Goal: Answer question/provide support: Share knowledge or assist other users

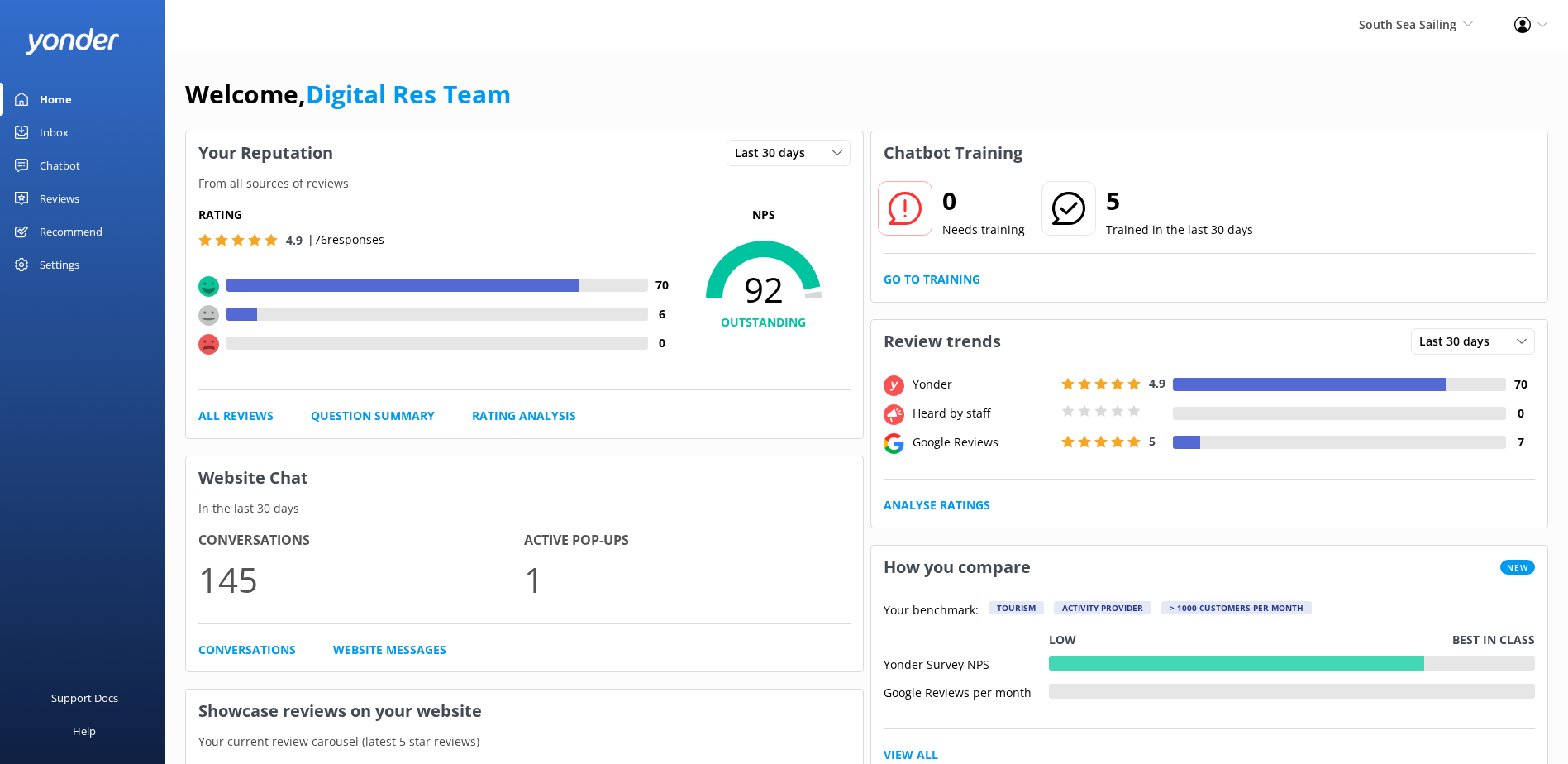
click at [36, 130] on link "Inbox" at bounding box center [83, 133] width 165 height 33
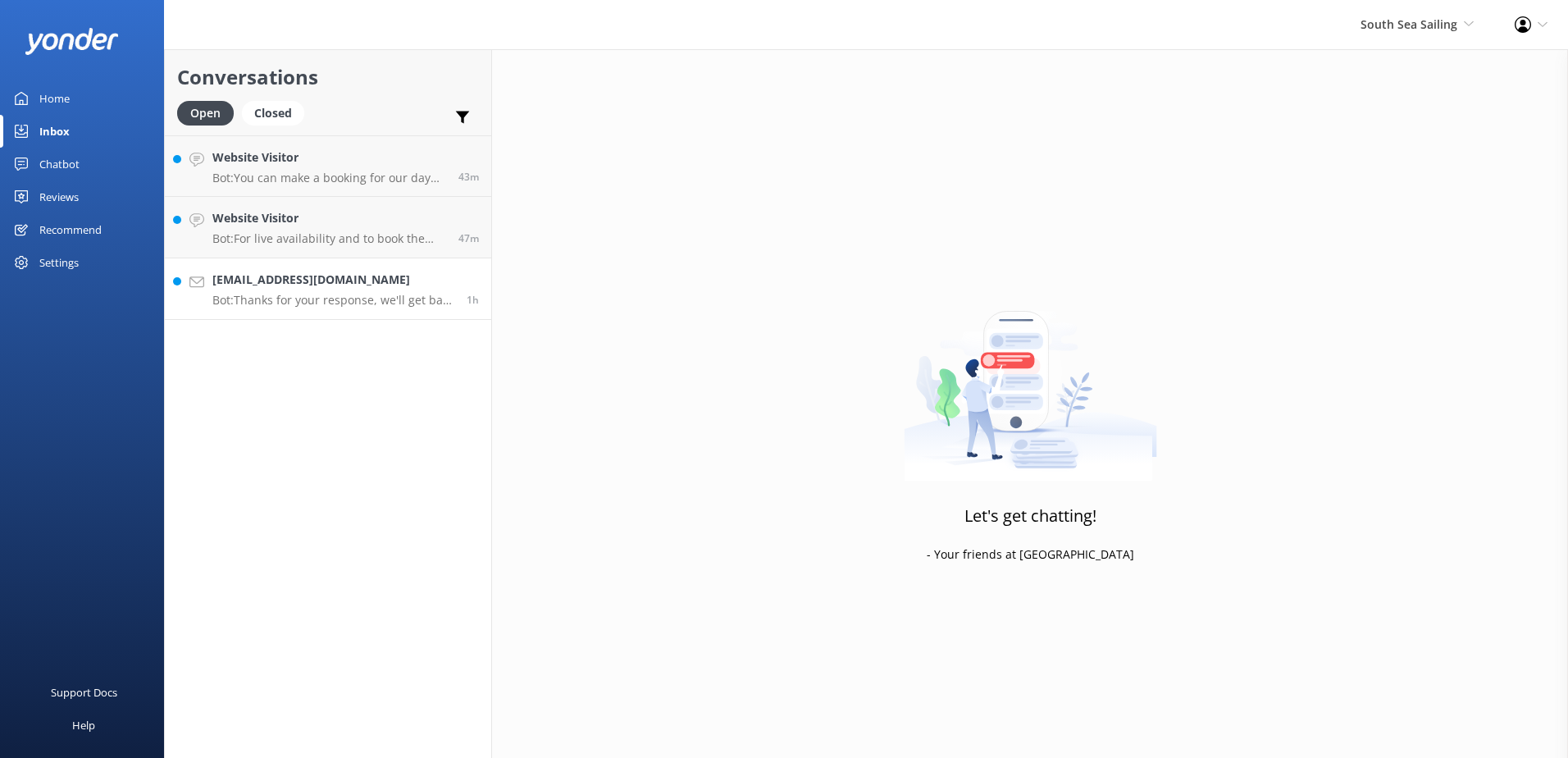
click at [362, 269] on link "[EMAIL_ADDRESS][DOMAIN_NAME] Bot: Thanks for your response, we'll get back to y…" at bounding box center [328, 289] width 326 height 62
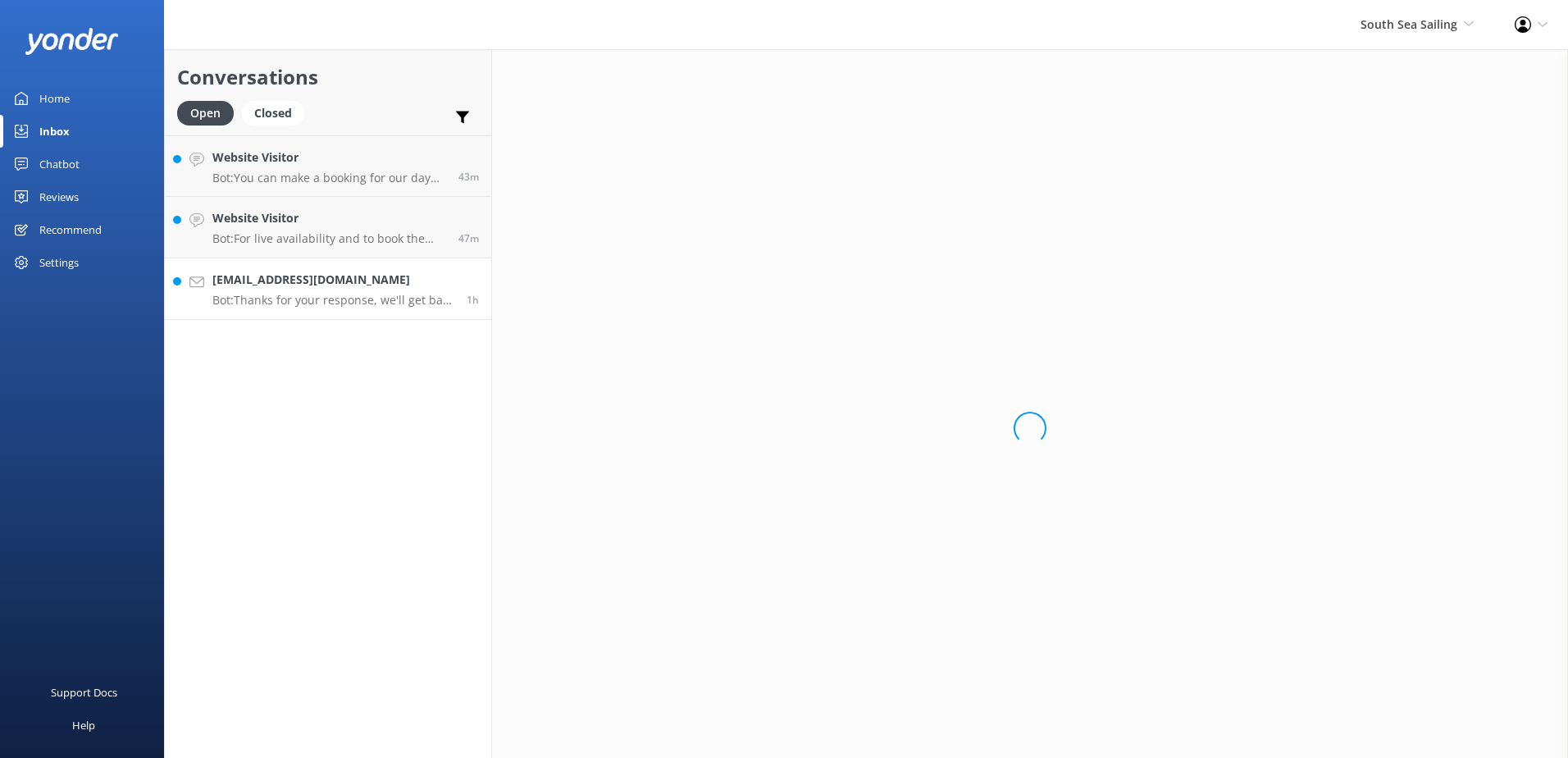
click at [372, 297] on p "Bot: Thanks for your response, we'll get back to you as soon as we can during o…" at bounding box center [332, 300] width 242 height 15
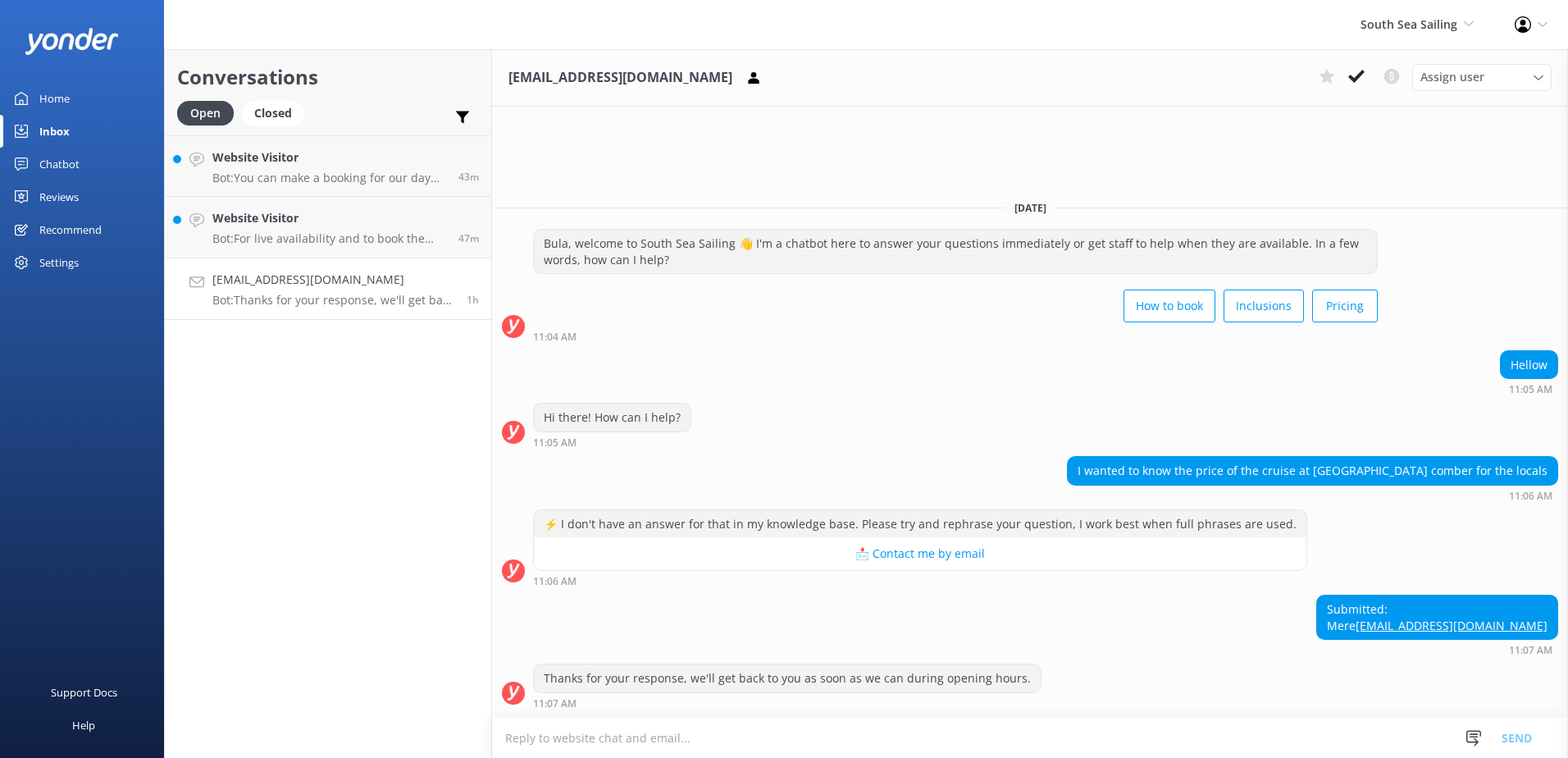
click at [919, 729] on textarea at bounding box center [1030, 738] width 1076 height 40
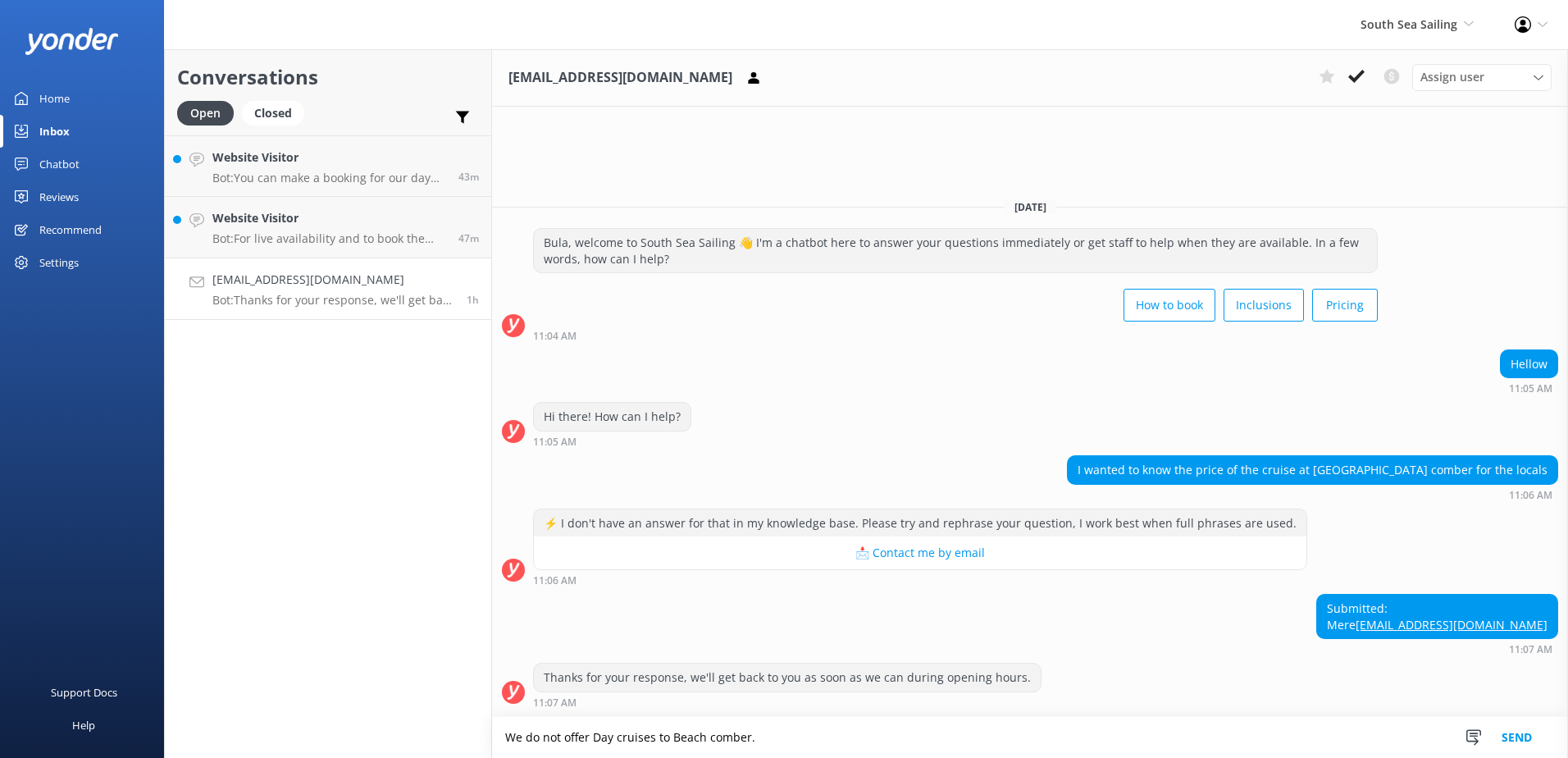
type textarea "We do not offer Day cruises to Beach comber."
click at [1511, 734] on button "Send" at bounding box center [1517, 737] width 62 height 41
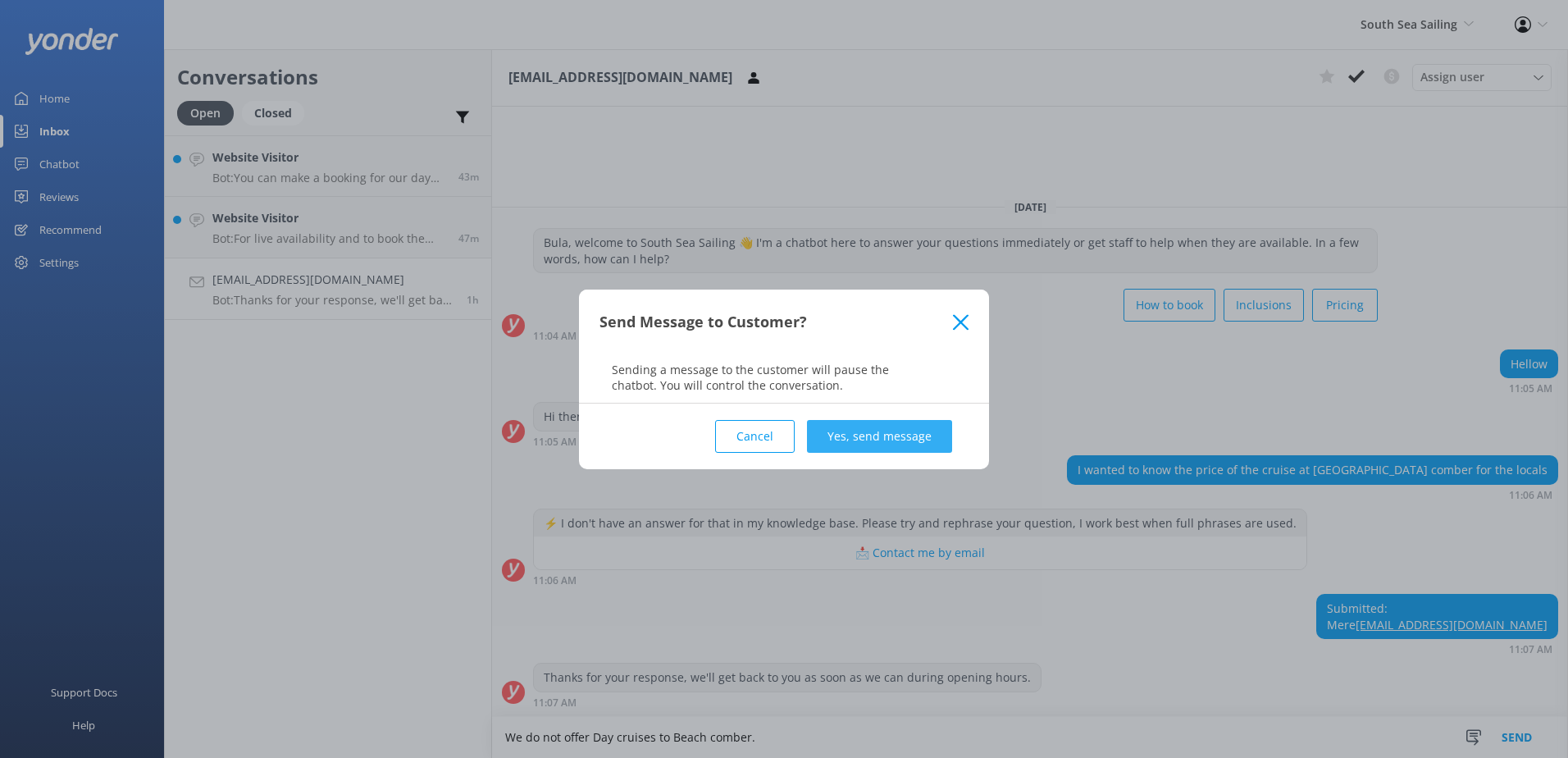
click at [921, 434] on button "Yes, send message" at bounding box center [880, 436] width 145 height 33
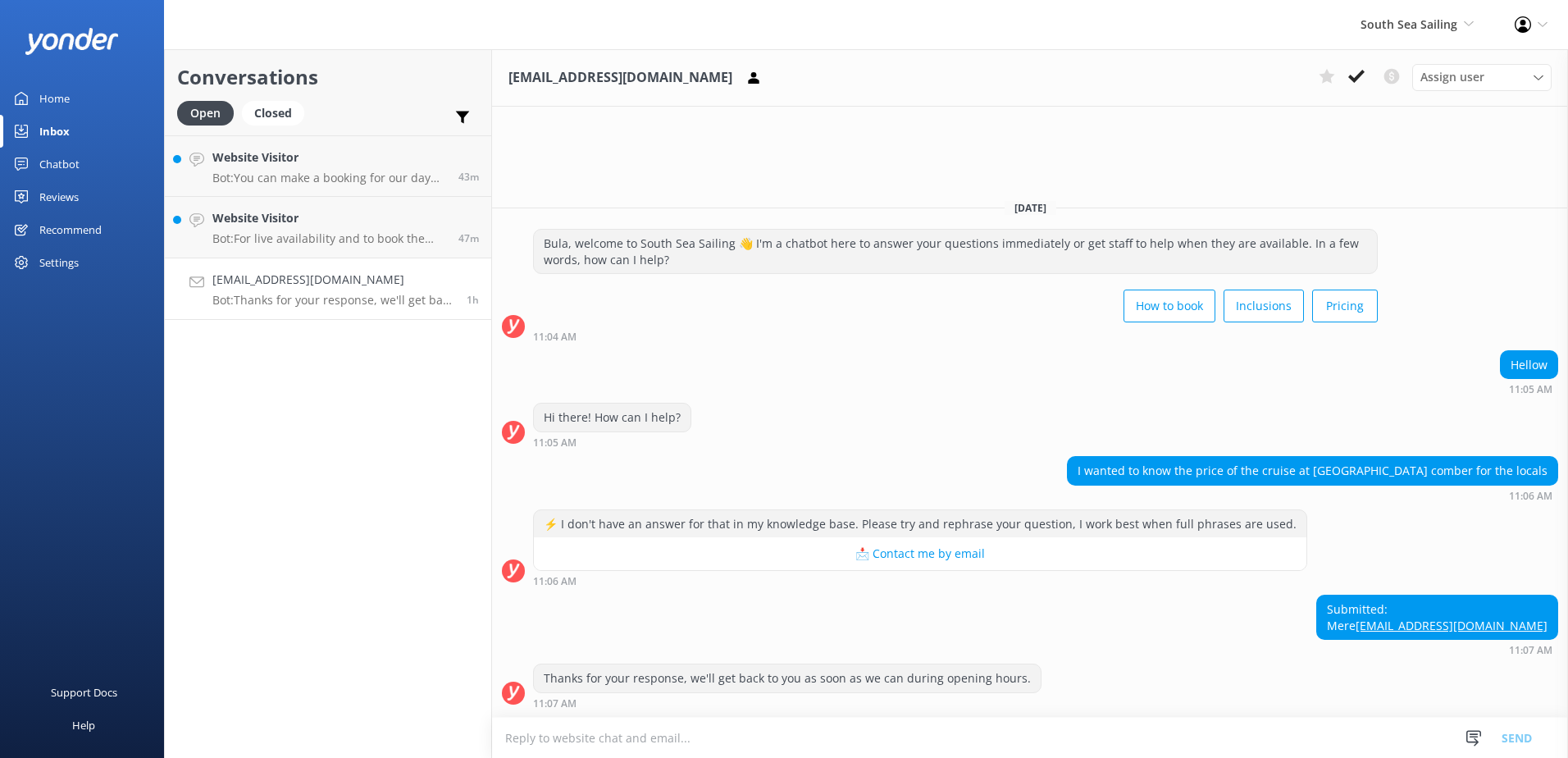
scroll to position [44, 0]
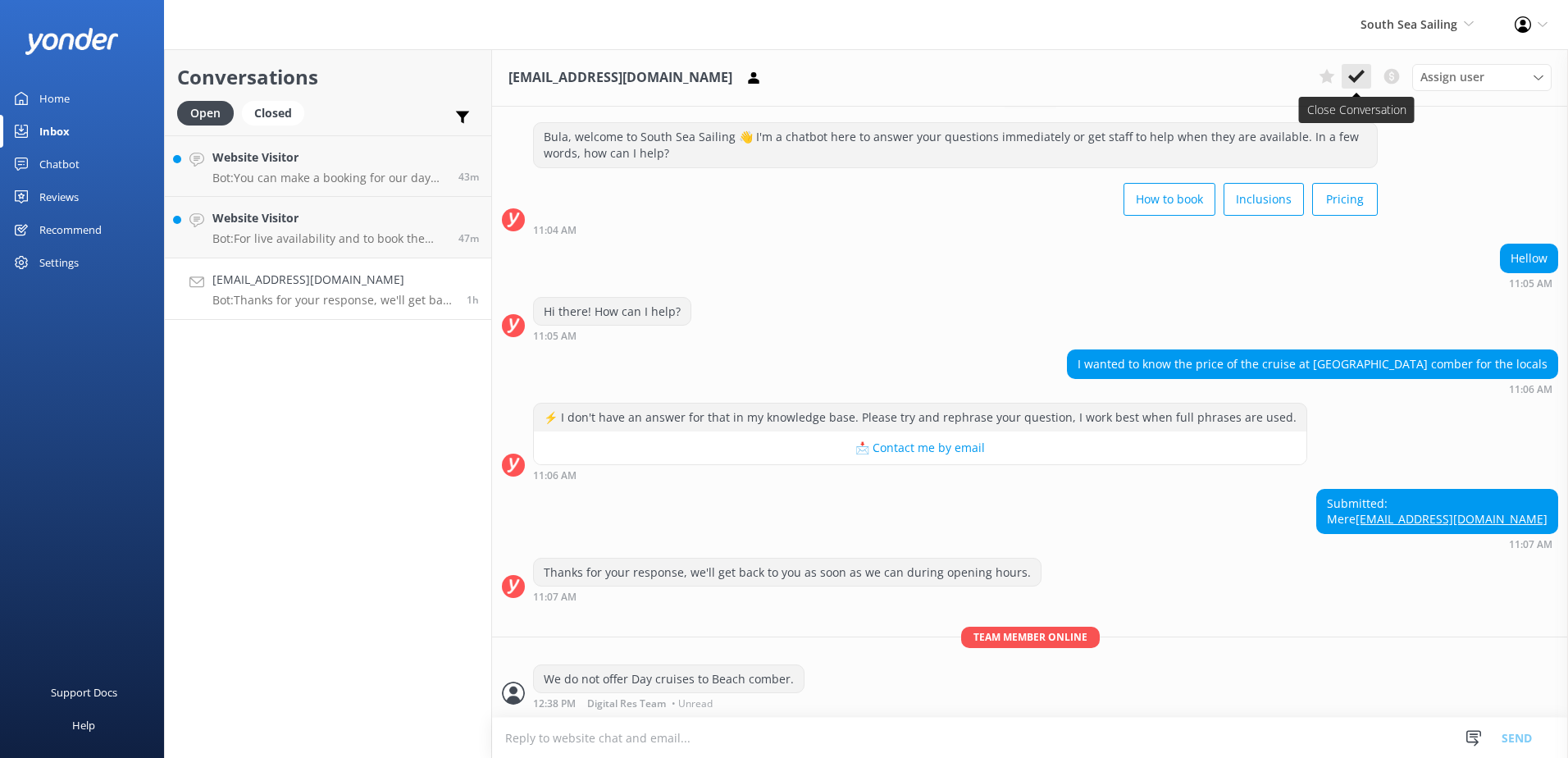
click at [1371, 77] on button at bounding box center [1357, 76] width 30 height 24
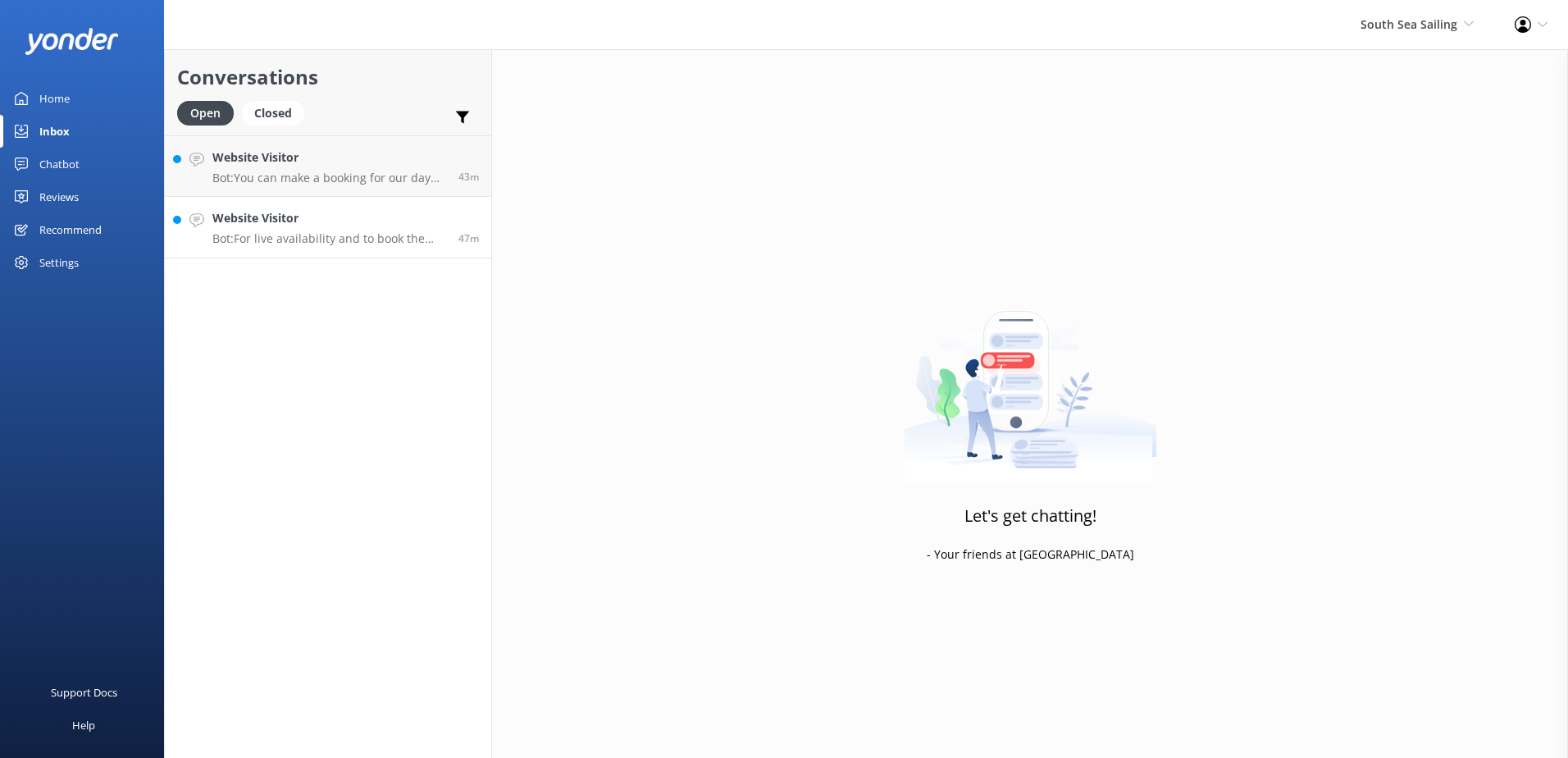
click at [388, 255] on link "Website Visitor Bot: For live availability and to book the Sabre Sunset Cruise,…" at bounding box center [328, 228] width 326 height 62
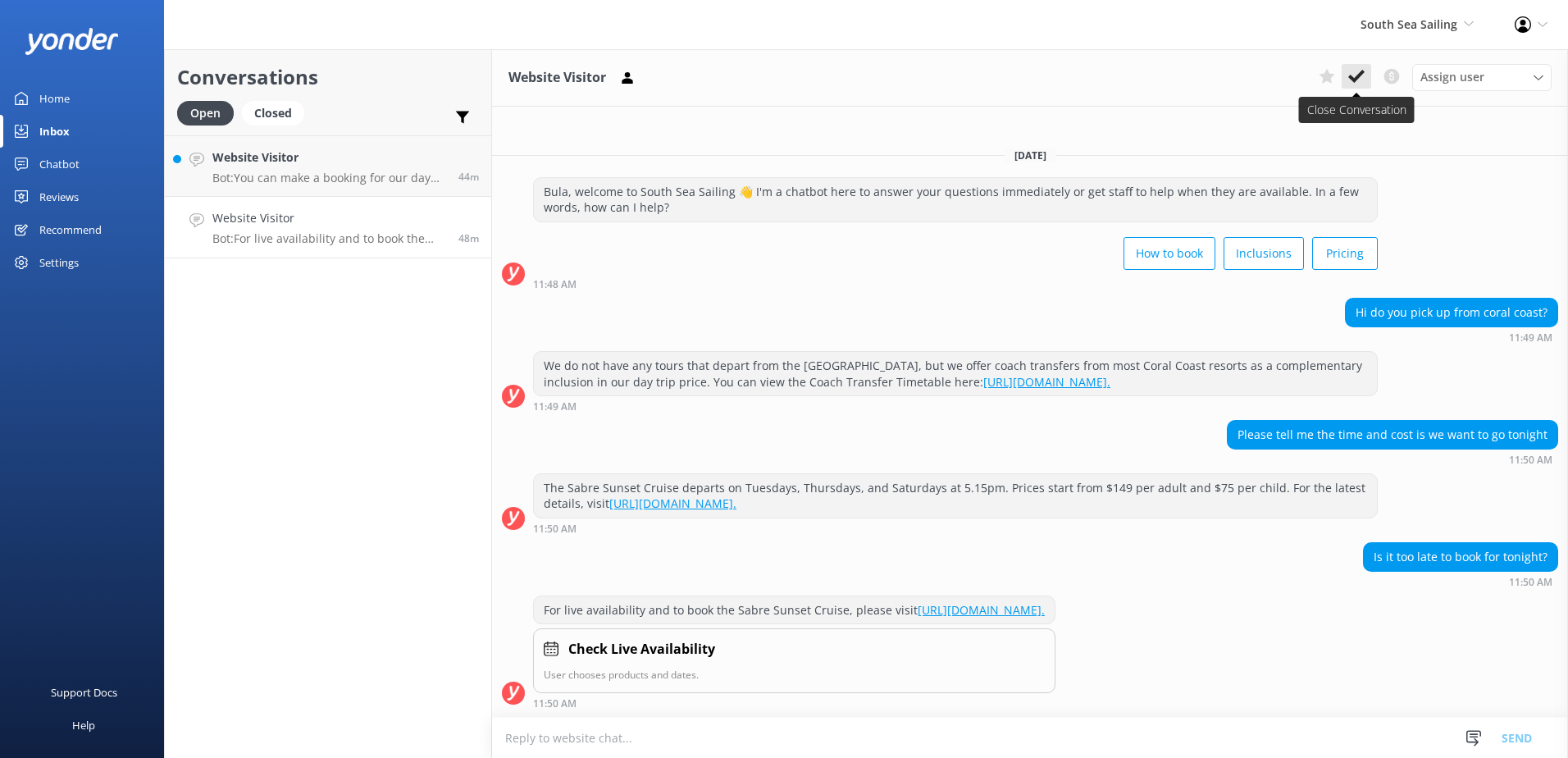
click at [1347, 79] on button at bounding box center [1357, 76] width 30 height 24
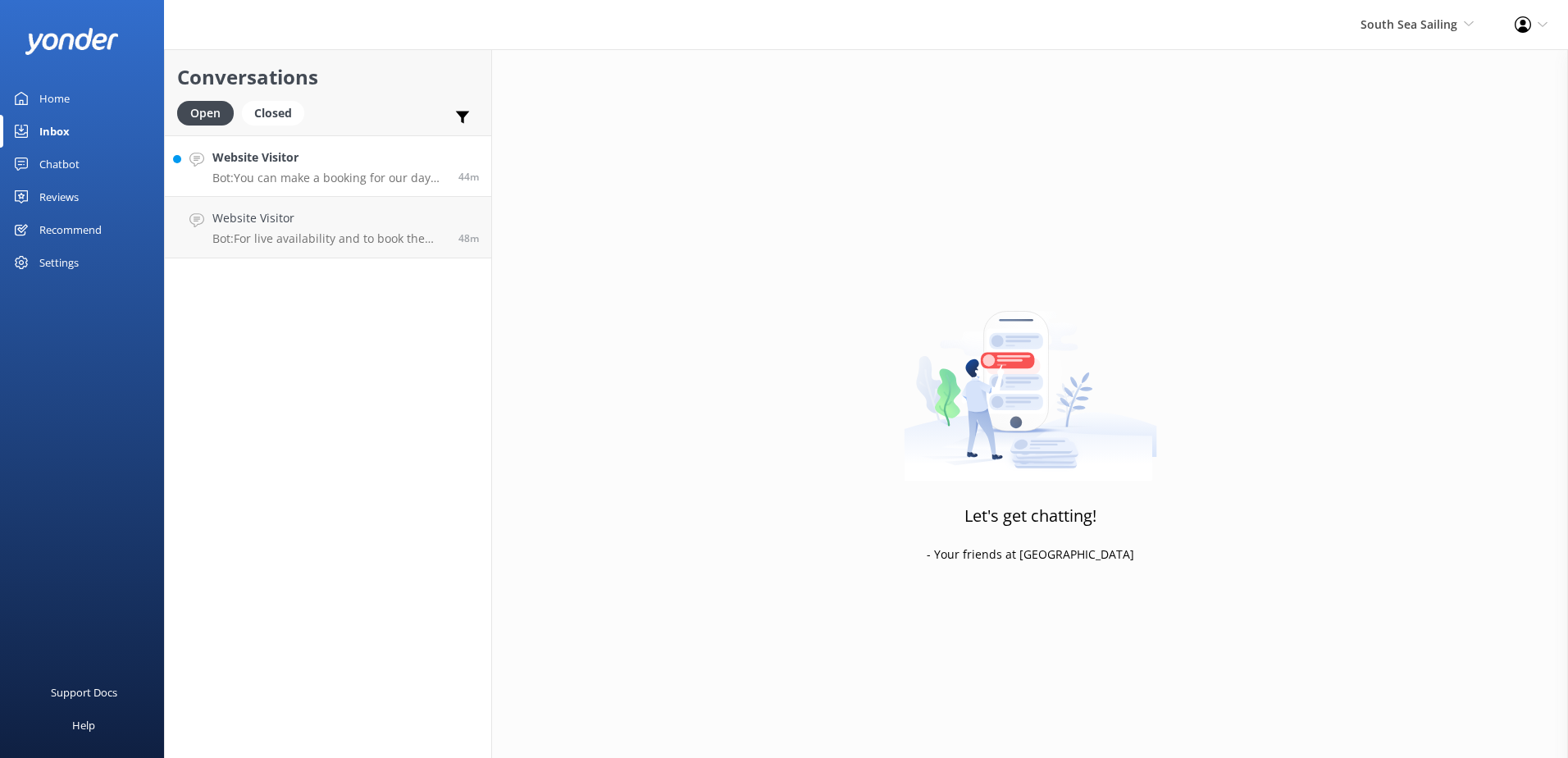
click at [405, 167] on h4 "Website Visitor" at bounding box center [329, 157] width 234 height 18
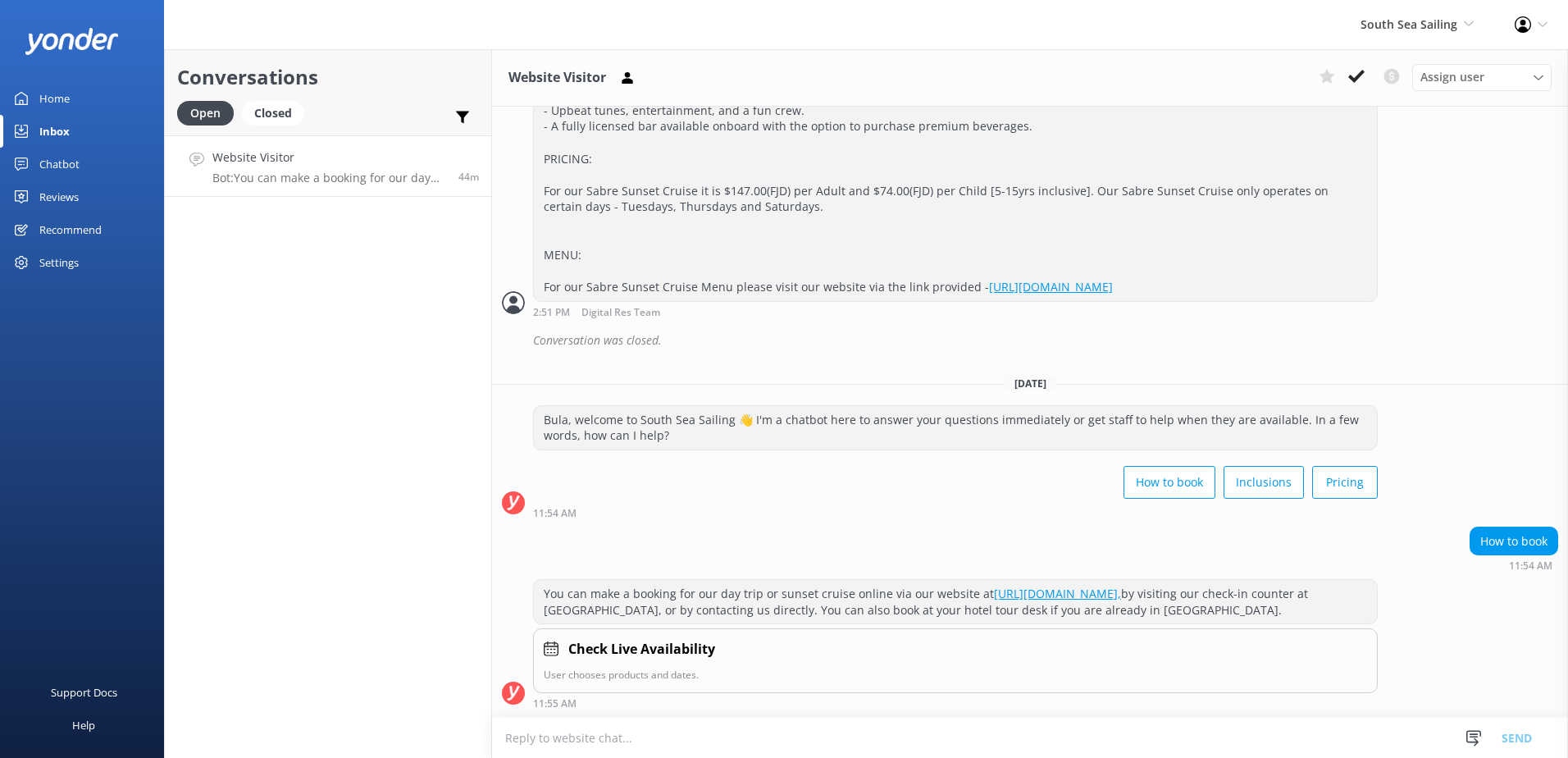
scroll to position [1762, 0]
click at [1121, 590] on link "[URL][DOMAIN_NAME]," at bounding box center [1058, 593] width 127 height 16
drag, startPoint x: 1229, startPoint y: 596, endPoint x: 850, endPoint y: 591, distance: 379.0
click at [850, 591] on div "You can make a booking for our day trip or sunset cruise online via our website…" at bounding box center [955, 602] width 843 height 44
click at [779, 747] on textarea at bounding box center [1030, 738] width 1076 height 40
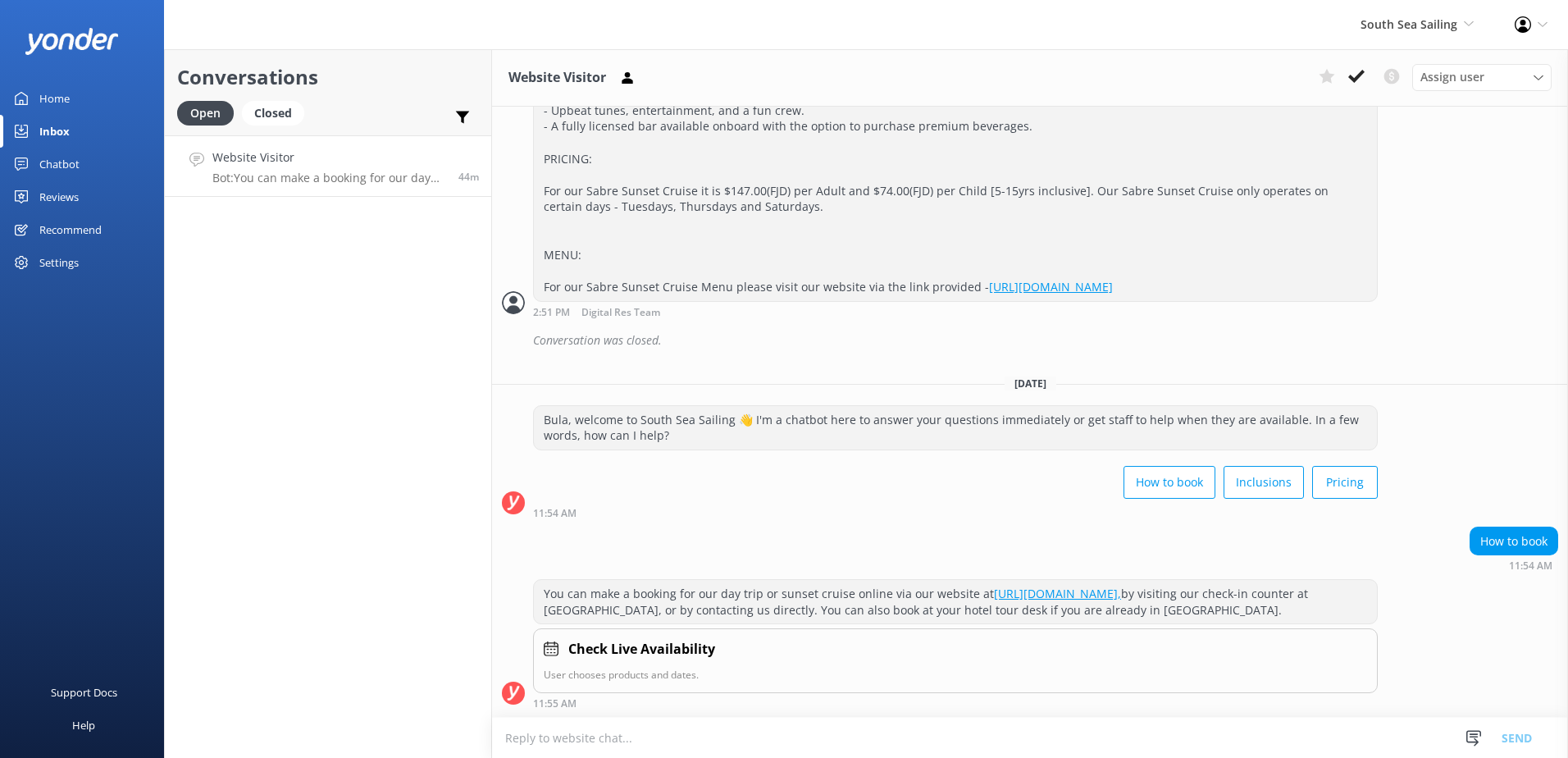
paste textarea "online via our website at [URL][DOMAIN_NAME],"
click at [508, 739] on textarea "online via our website at [URL][DOMAIN_NAME]," at bounding box center [1030, 737] width 1076 height 41
click at [1096, 748] on textarea "Book online via our website at [URL][DOMAIN_NAME]," at bounding box center [1030, 737] width 1076 height 41
type textarea "Book online via our website at [URL][DOMAIN_NAME]"
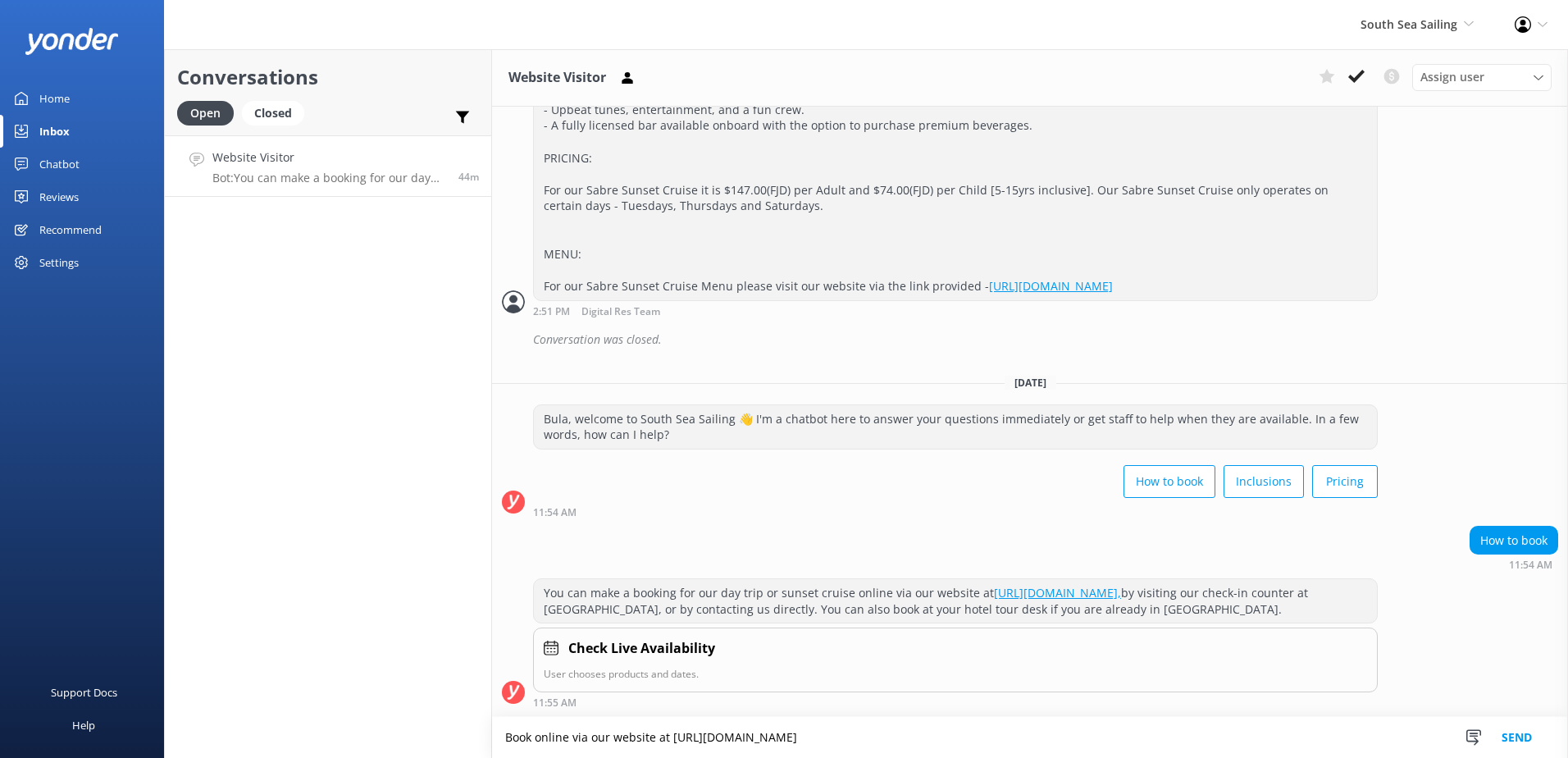
click at [1499, 735] on button "Send" at bounding box center [1517, 737] width 62 height 41
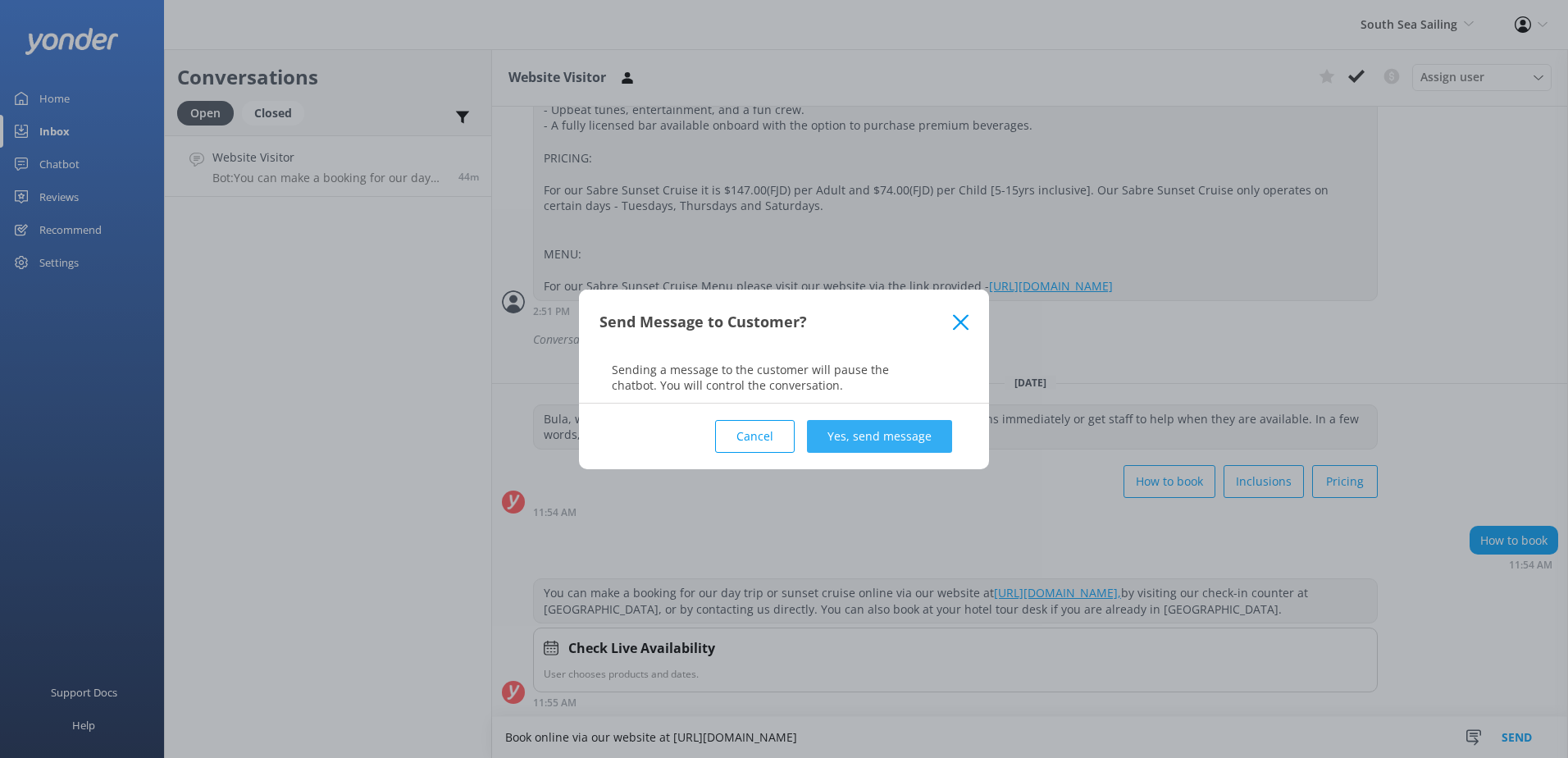
click at [942, 434] on button "Yes, send message" at bounding box center [880, 436] width 145 height 33
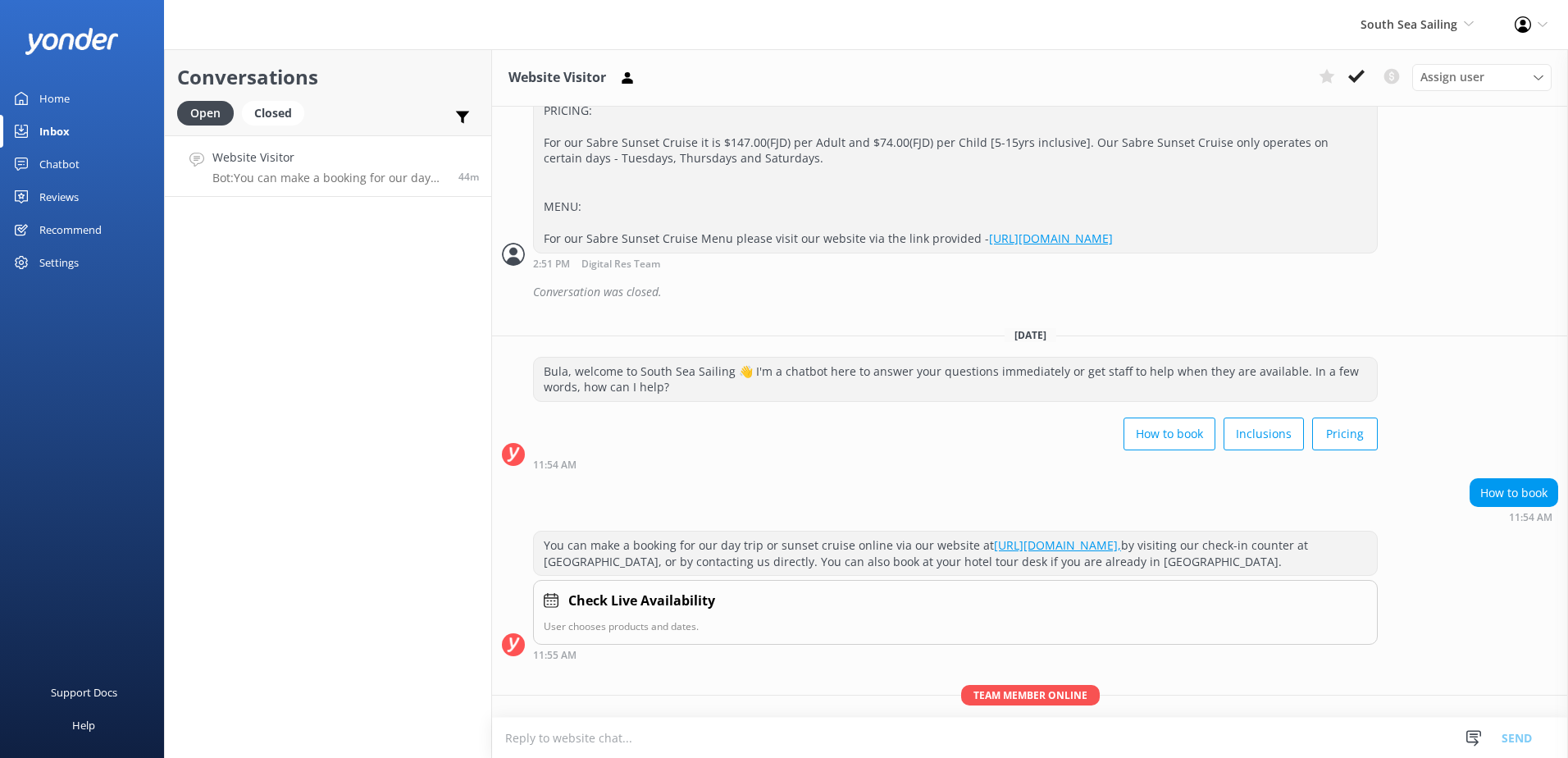
scroll to position [1868, 0]
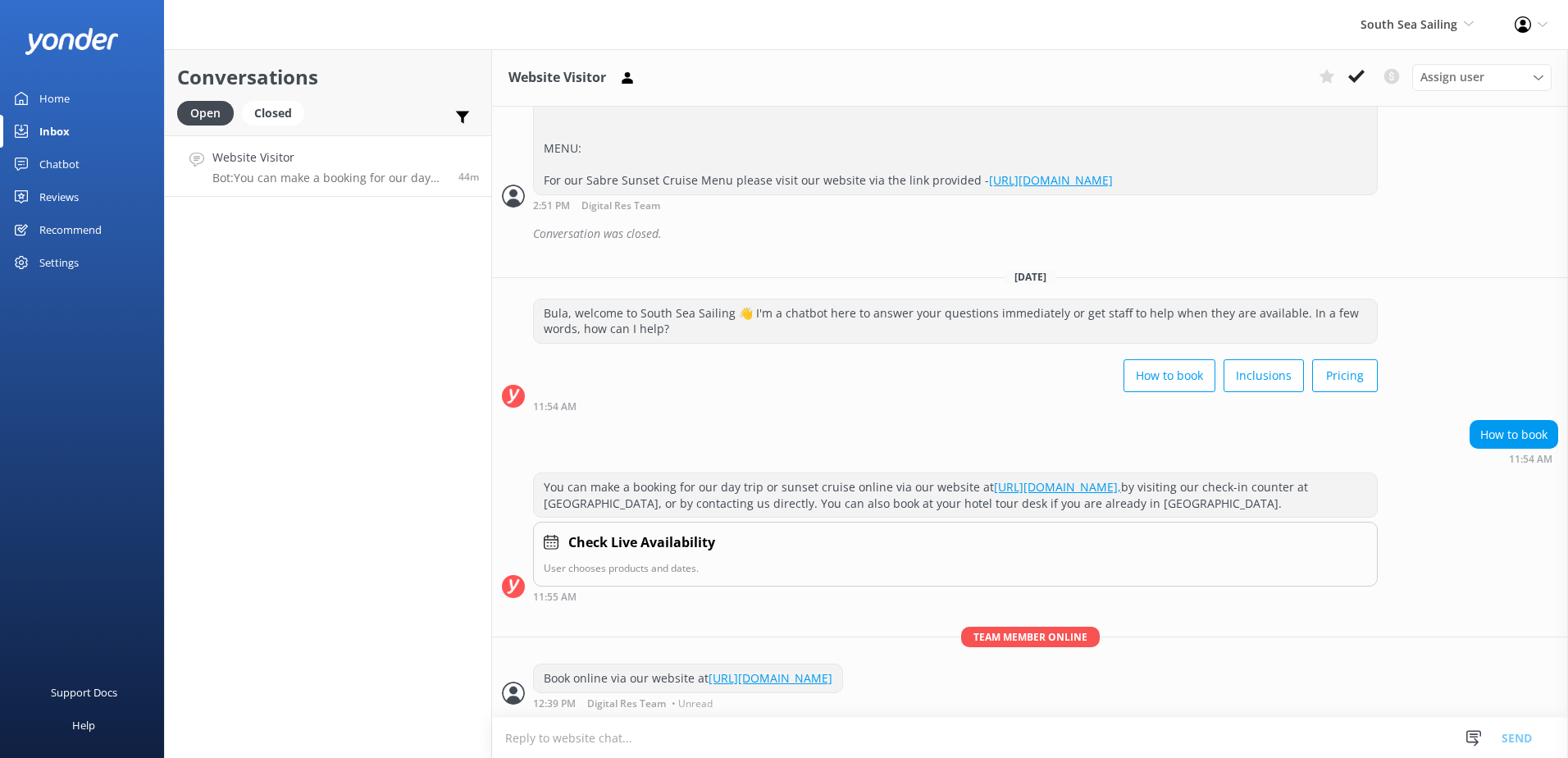
click at [832, 685] on link "[URL][DOMAIN_NAME]" at bounding box center [770, 678] width 124 height 16
click at [1355, 71] on icon at bounding box center [1357, 76] width 17 height 17
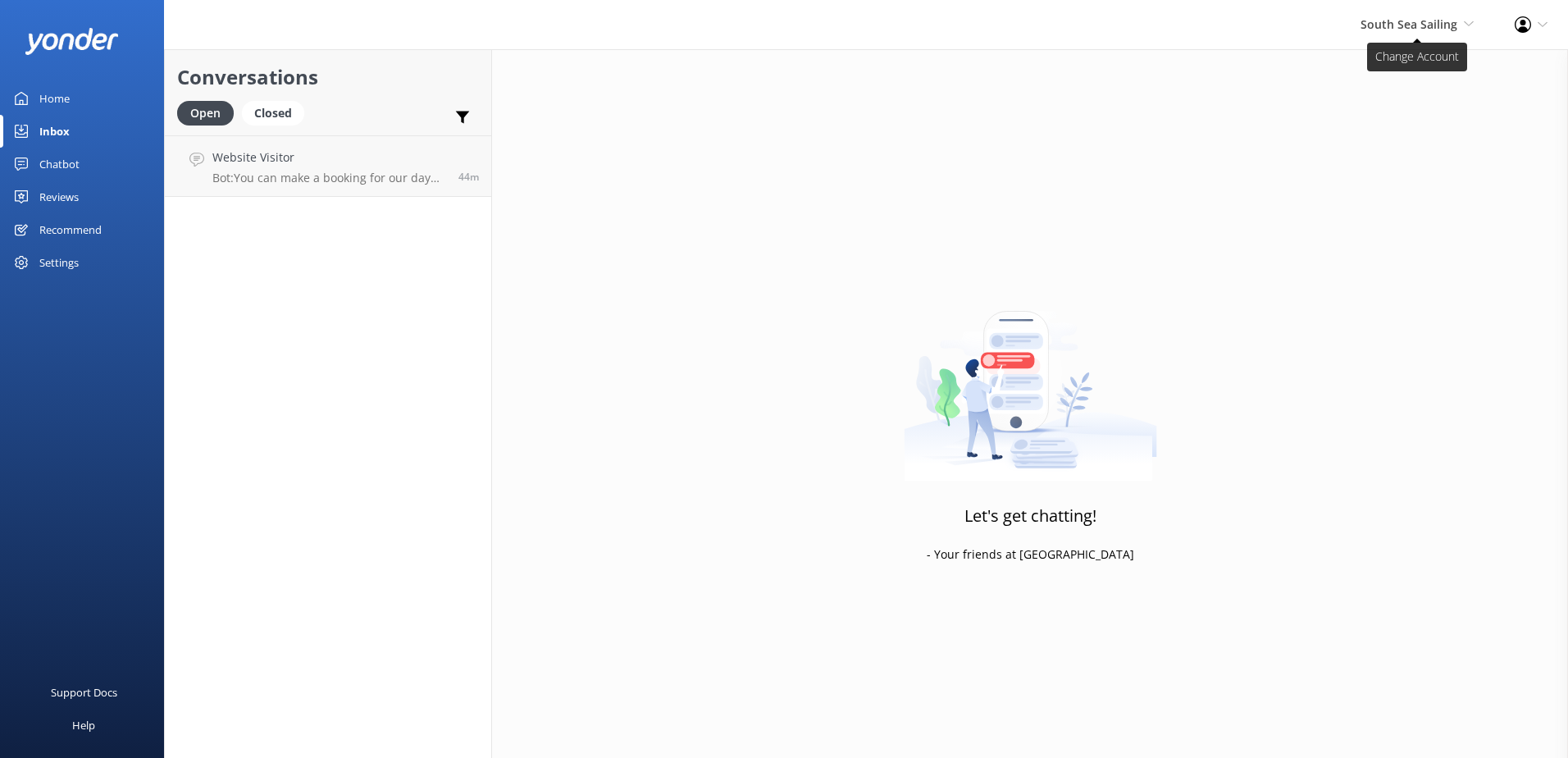
click at [1432, 26] on span "South Sea Sailing" at bounding box center [1409, 24] width 97 height 16
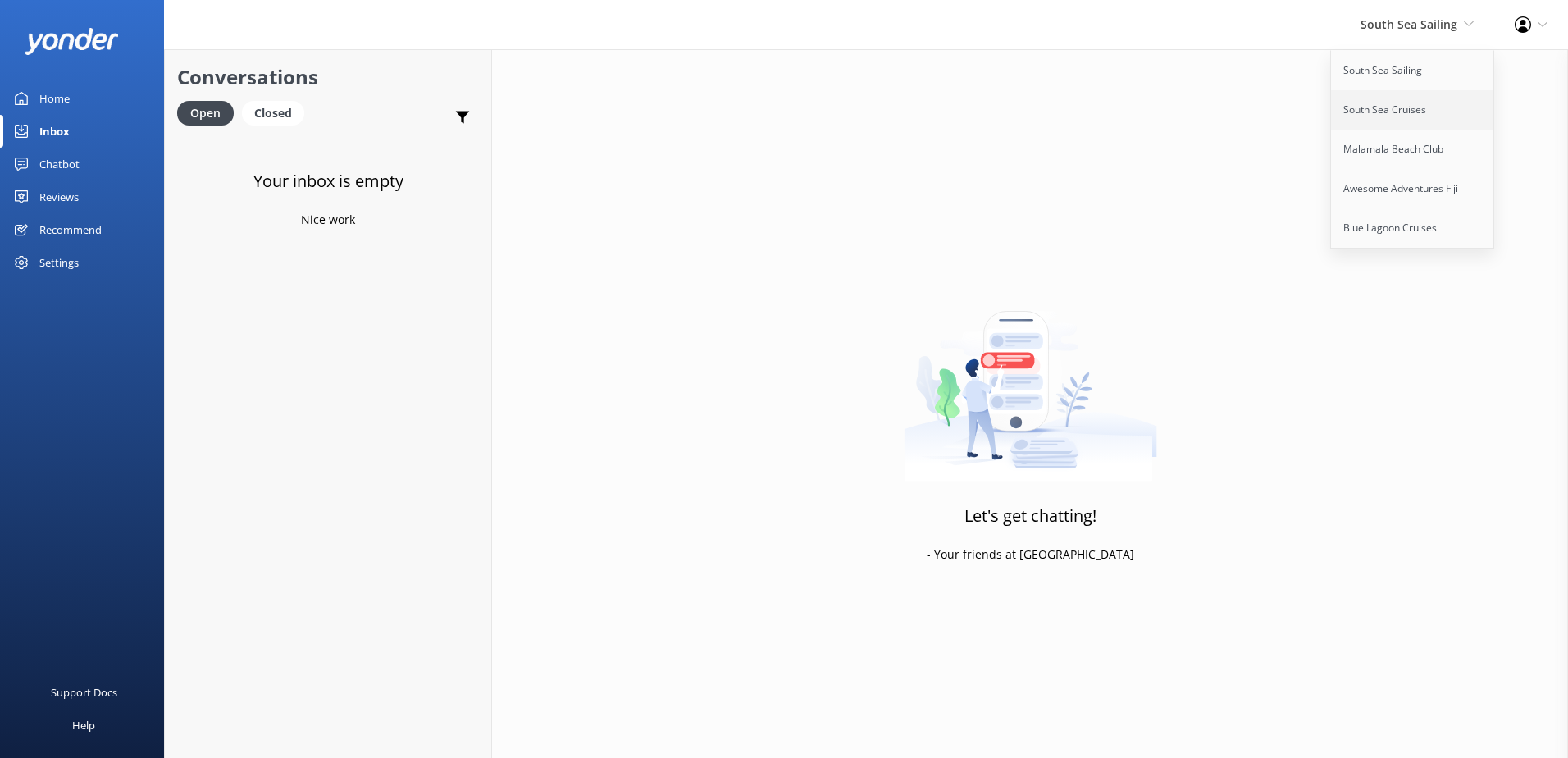
click at [1403, 114] on link "South Sea Cruises" at bounding box center [1414, 109] width 164 height 39
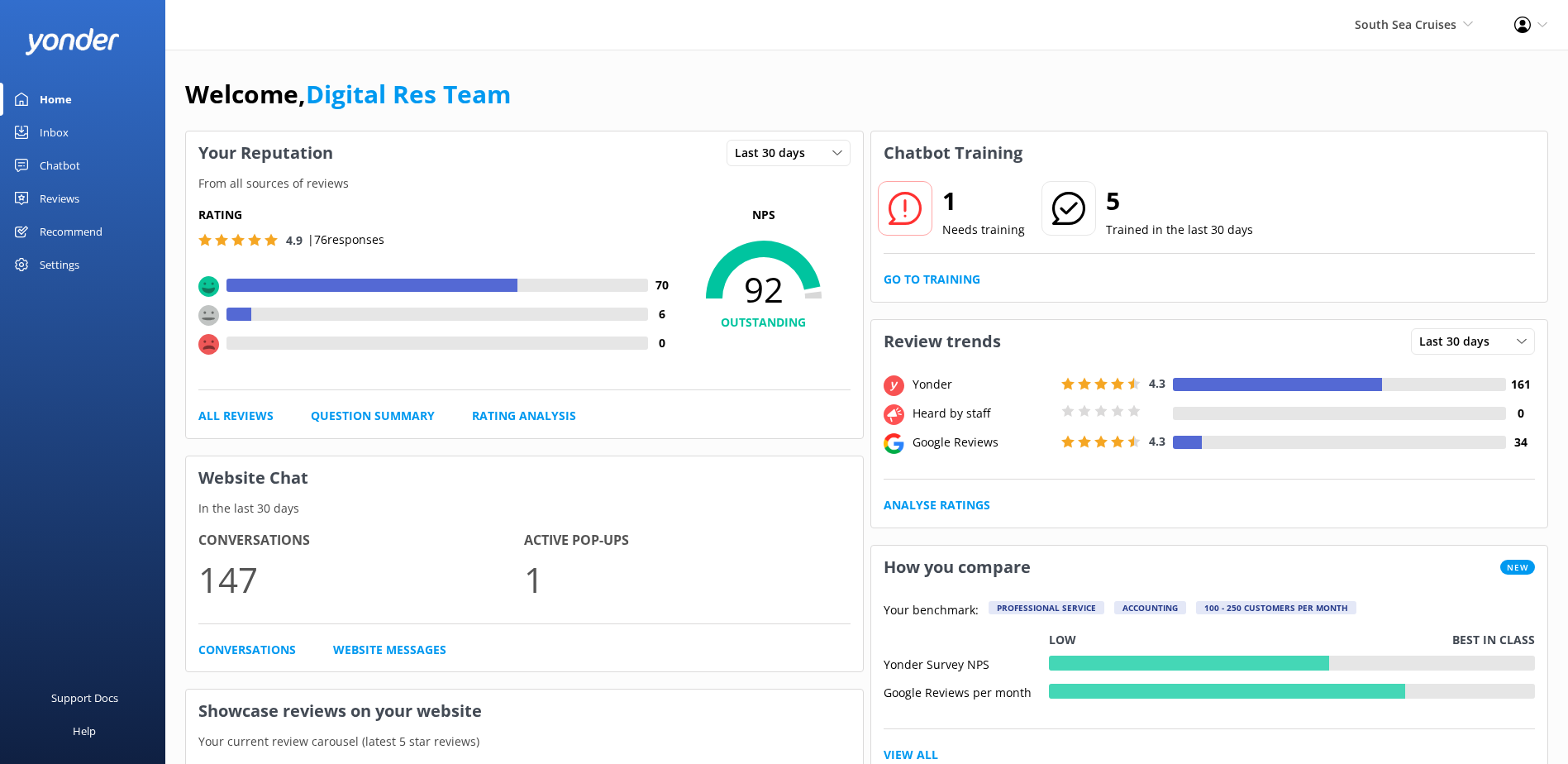
click at [91, 137] on link "Inbox" at bounding box center [83, 133] width 165 height 33
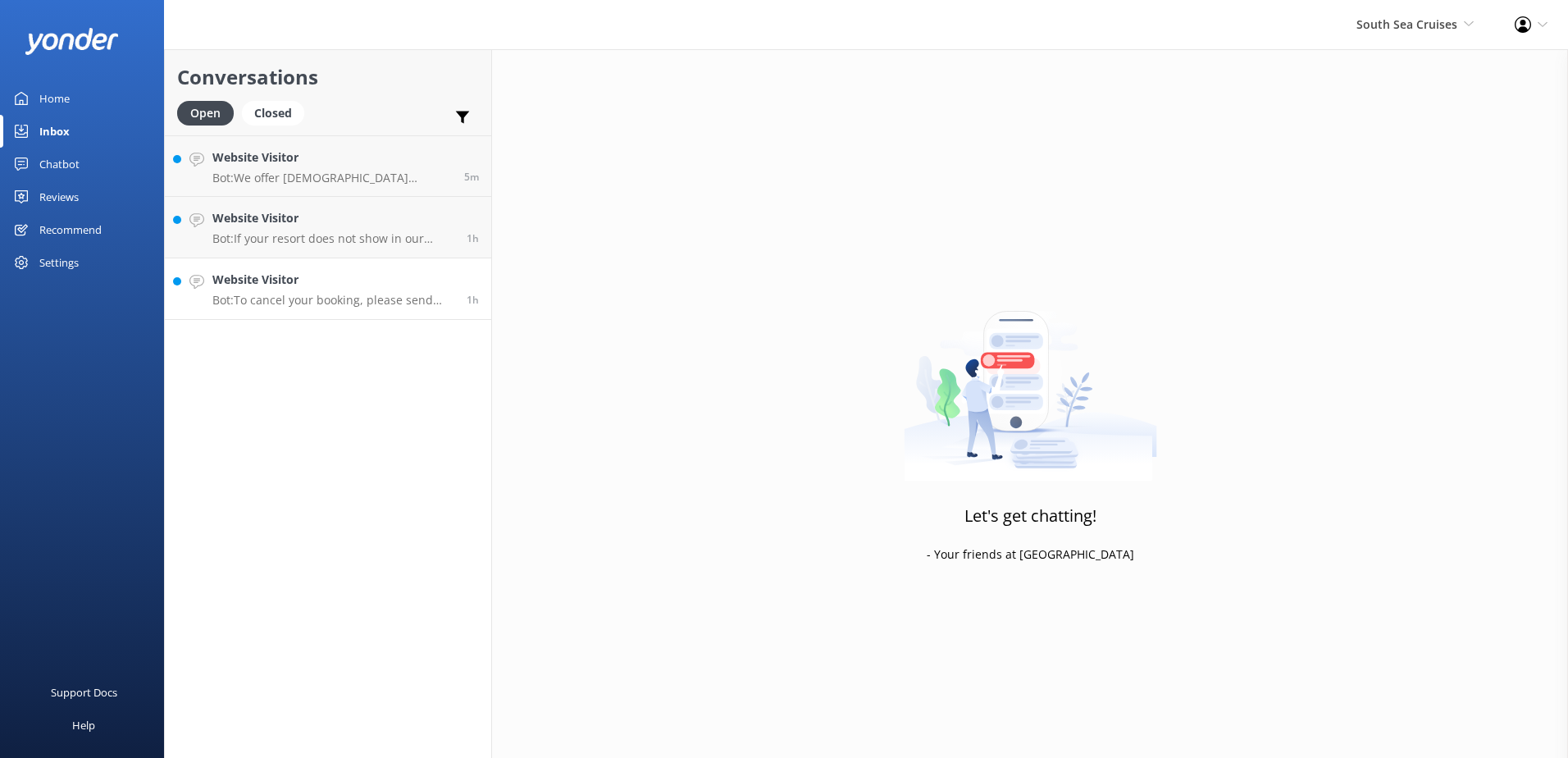
click at [339, 294] on p "Bot: To cancel your booking, please send your booking number and details in wri…" at bounding box center [332, 300] width 242 height 15
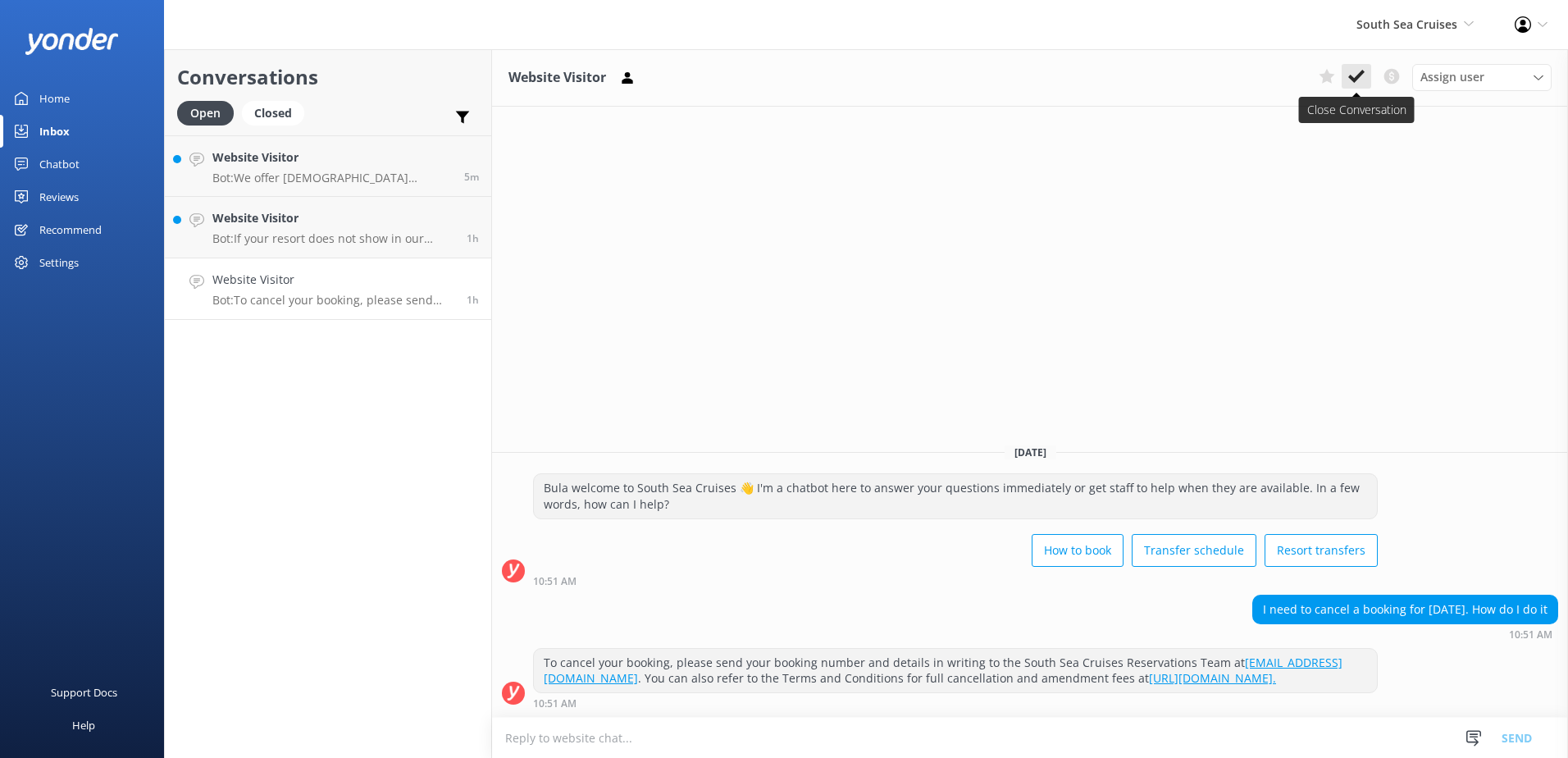
click at [1360, 75] on use at bounding box center [1357, 76] width 17 height 13
click at [303, 239] on p "Bot: If your resort does not show in our options, you need to choose the closes…" at bounding box center [332, 238] width 242 height 15
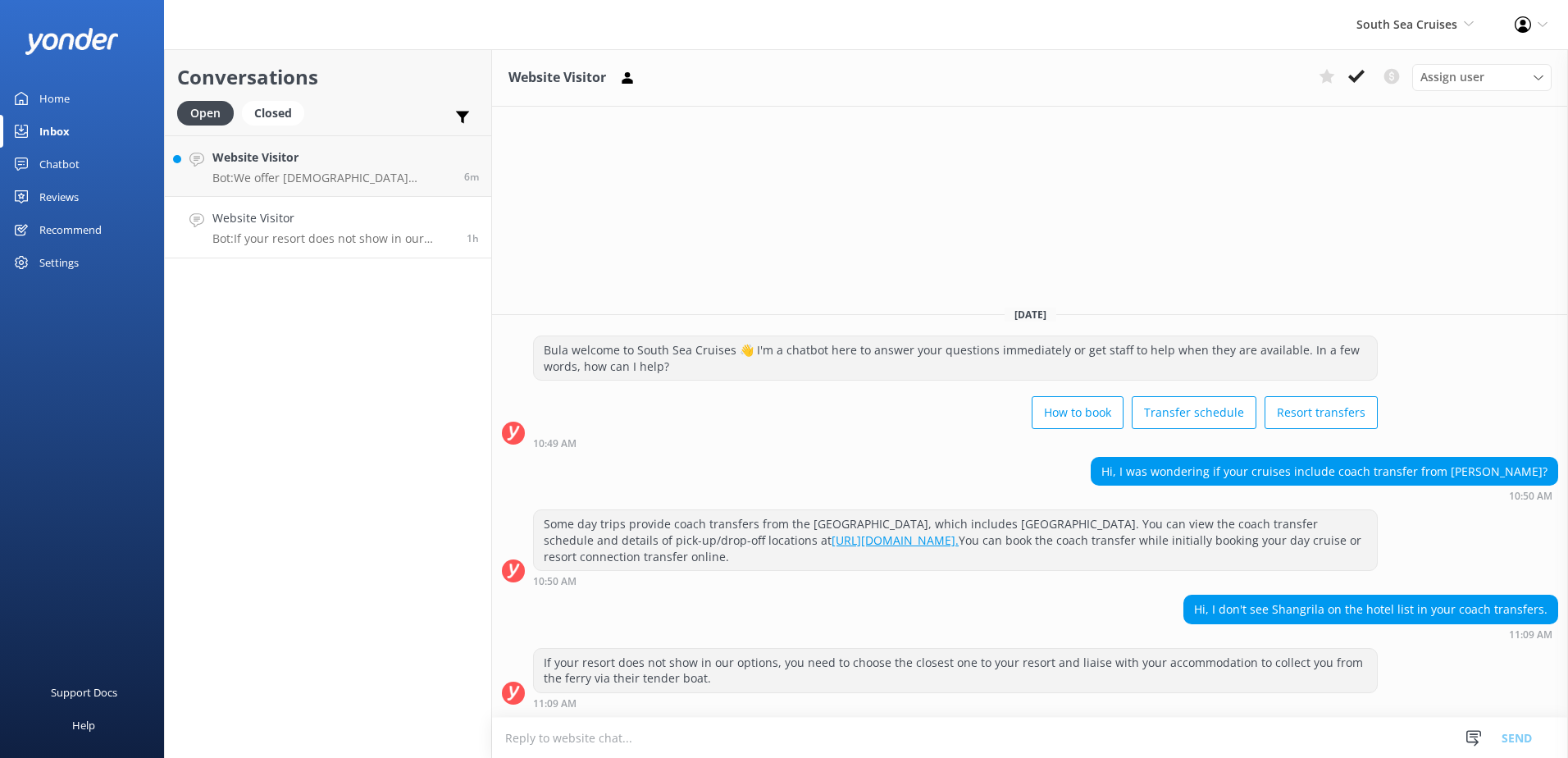
click at [734, 724] on textarea at bounding box center [1030, 738] width 1076 height 40
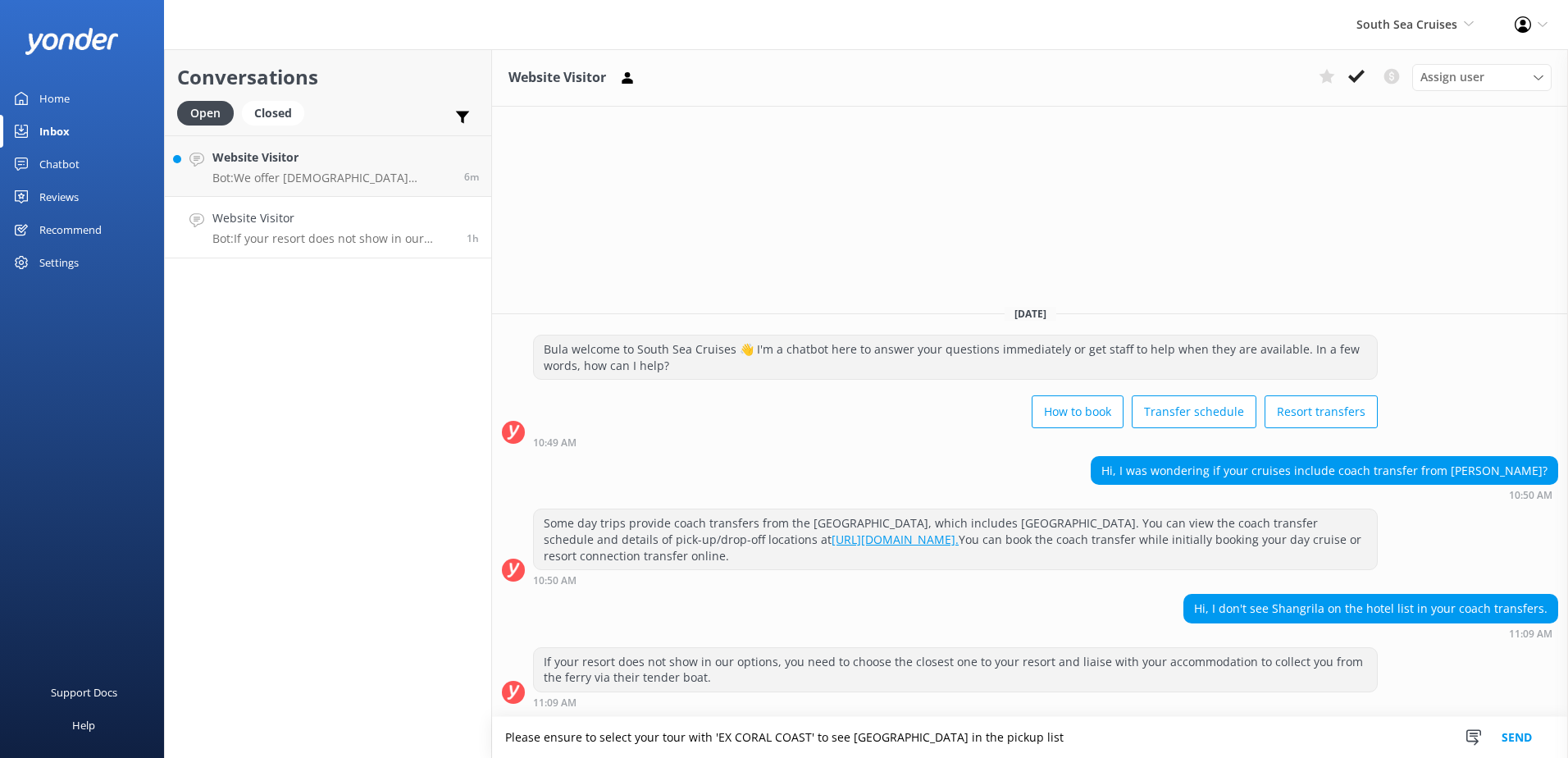
drag, startPoint x: 854, startPoint y: 740, endPoint x: 845, endPoint y: 740, distance: 9.0
click at [1121, 725] on textarea "Please ensure to select your tour with 'EX CORAL COAST' to see [GEOGRAPHIC_DATA…" at bounding box center [1030, 737] width 1076 height 41
type textarea "Please ensure to select your tour with 'EX CORAL COAST' to see [GEOGRAPHIC_DATA…"
click at [1535, 727] on button "Send" at bounding box center [1517, 737] width 62 height 41
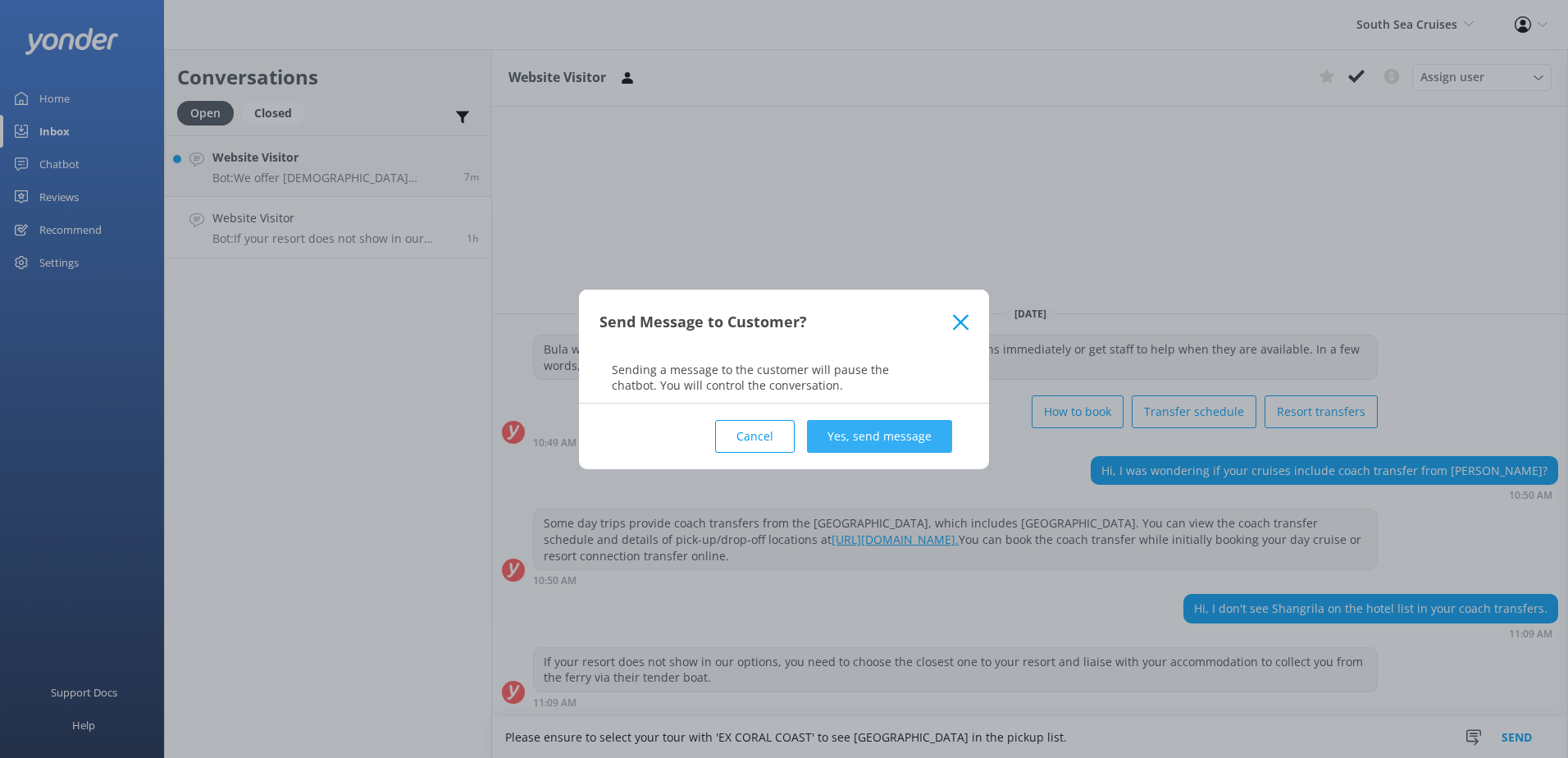
click at [941, 427] on button "Yes, send message" at bounding box center [880, 436] width 145 height 33
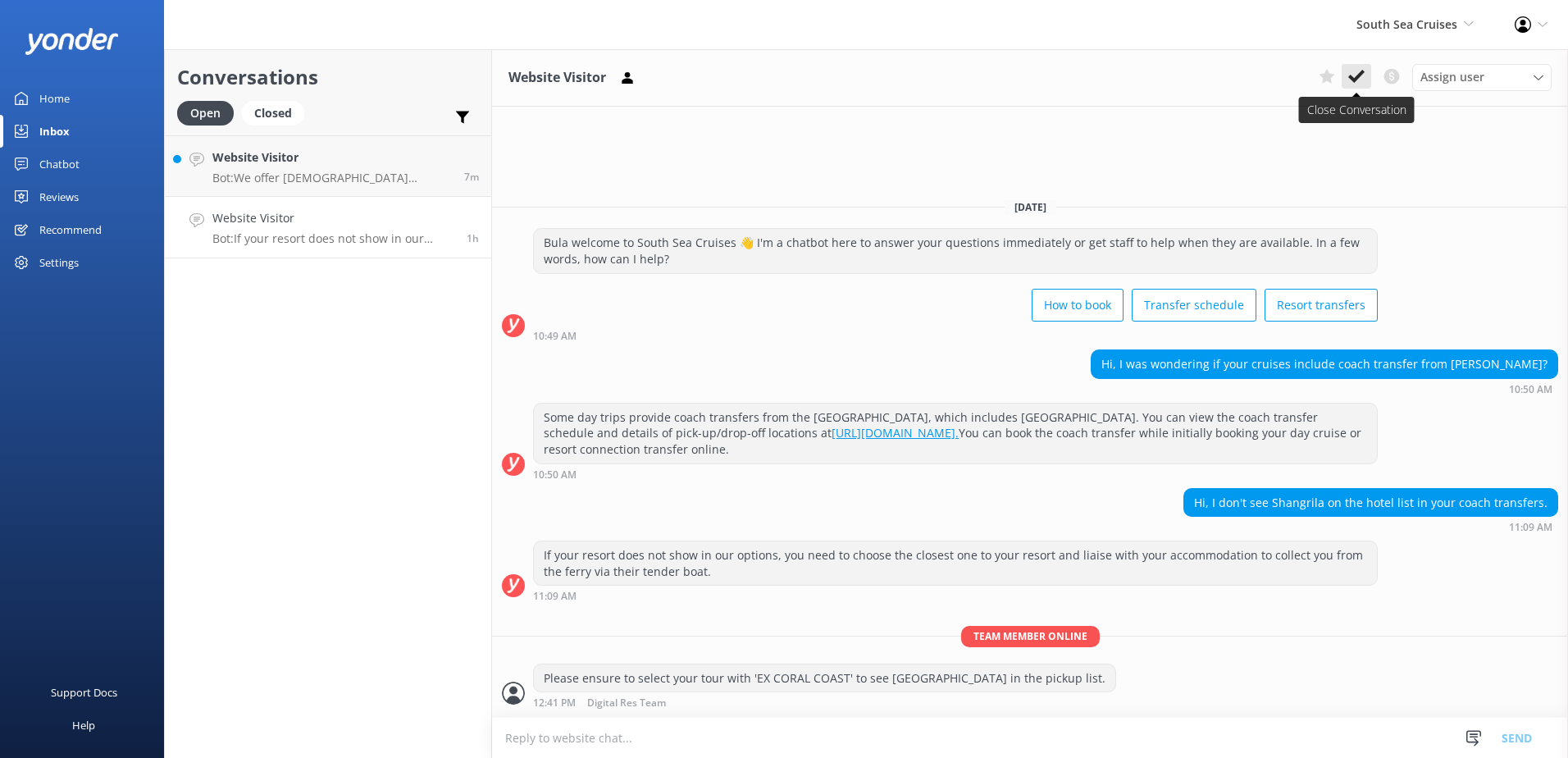
click at [1359, 77] on use at bounding box center [1357, 76] width 17 height 13
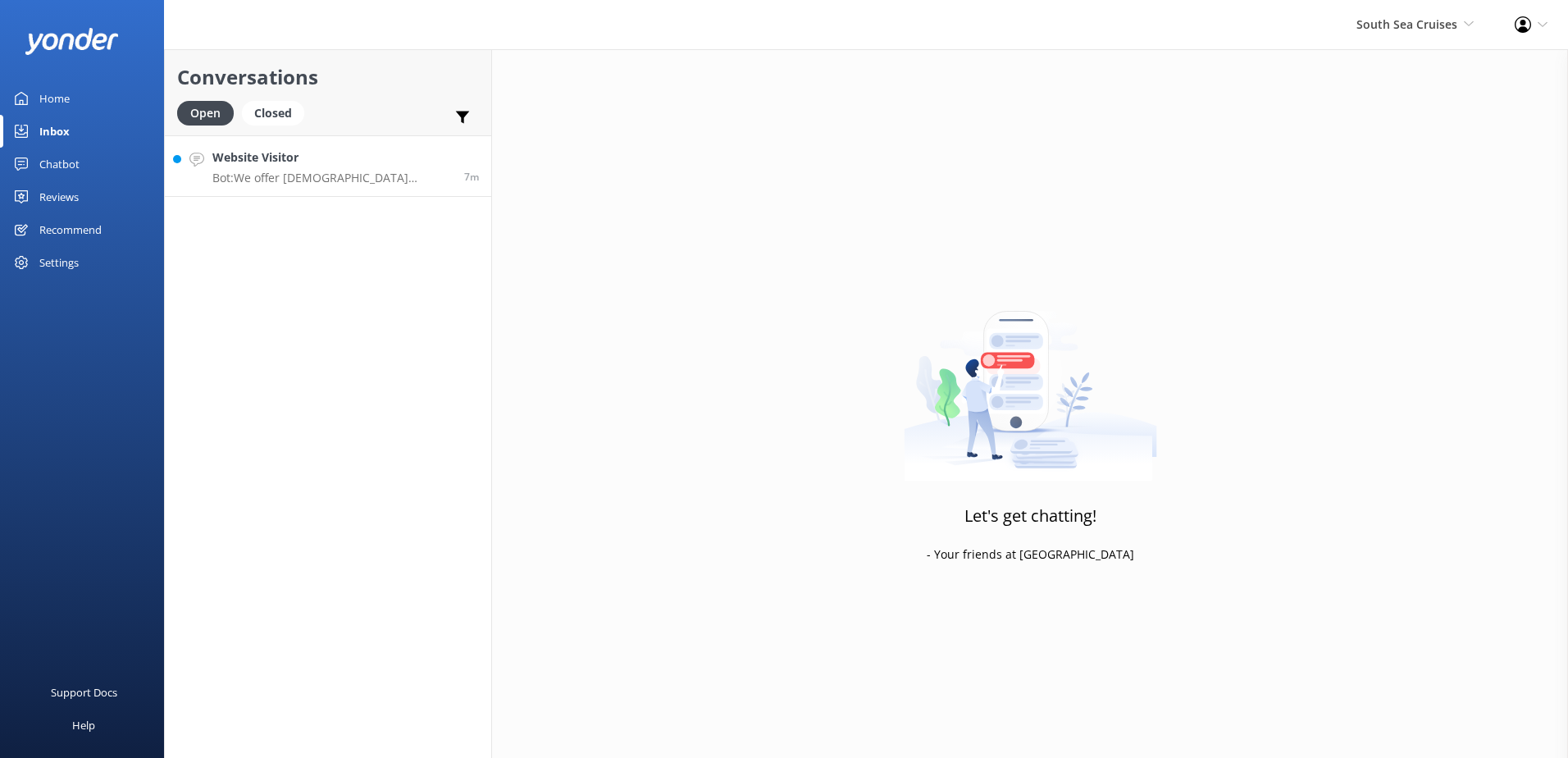
click at [387, 162] on h4 "Website Visitor" at bounding box center [332, 157] width 240 height 18
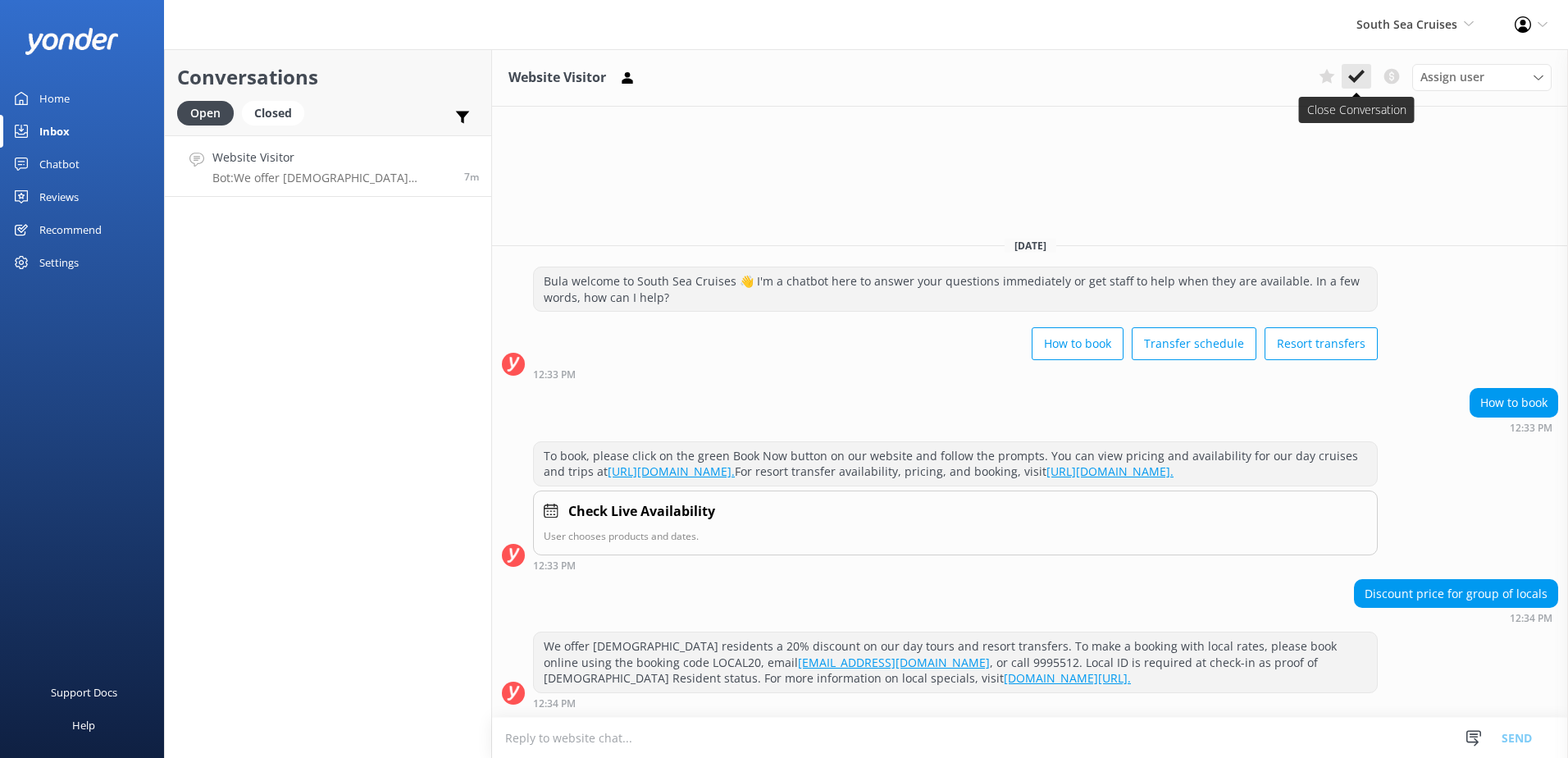
click at [1359, 72] on icon at bounding box center [1357, 76] width 17 height 17
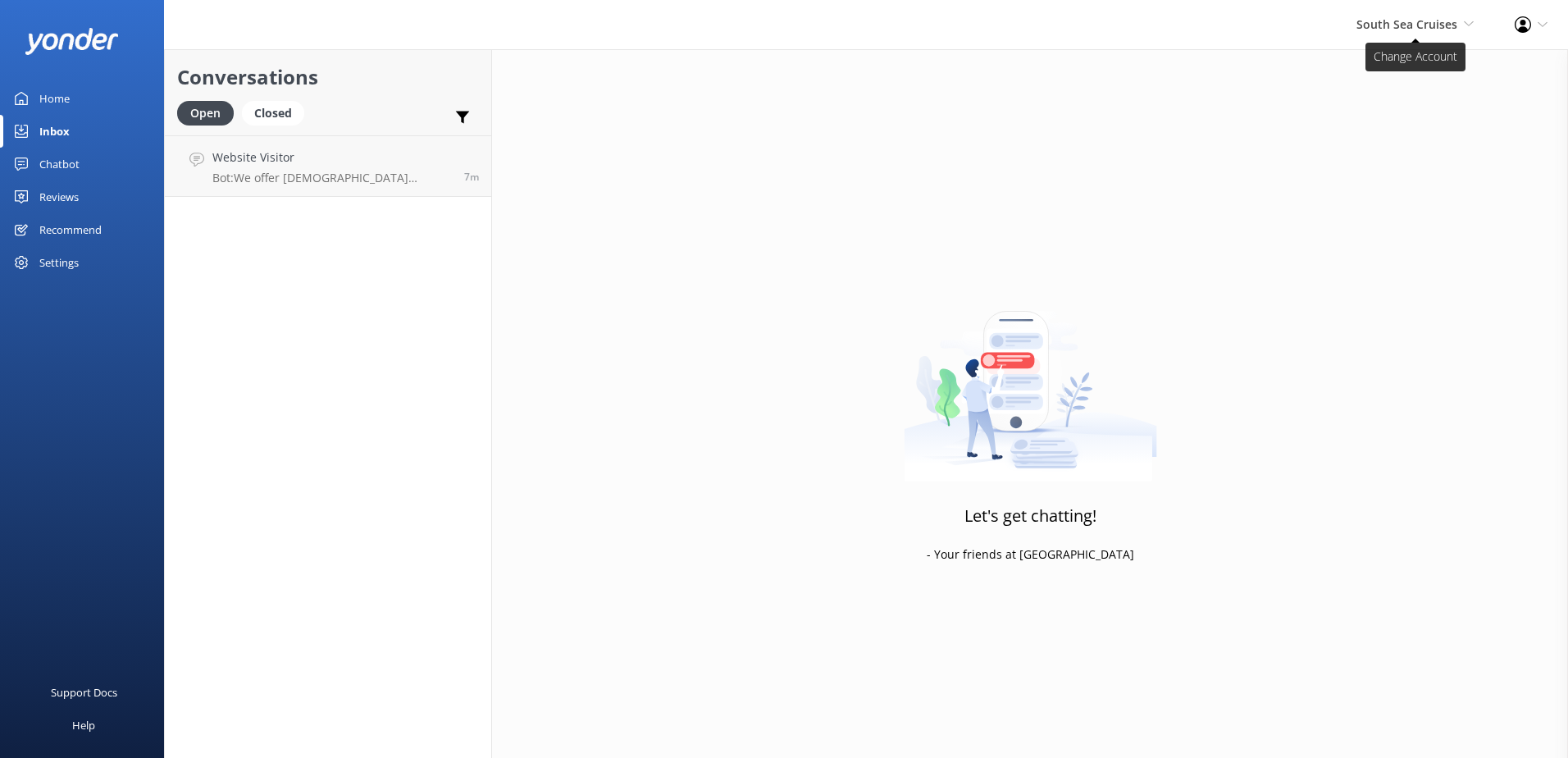
click at [1431, 26] on span "South Sea Cruises" at bounding box center [1407, 24] width 101 height 16
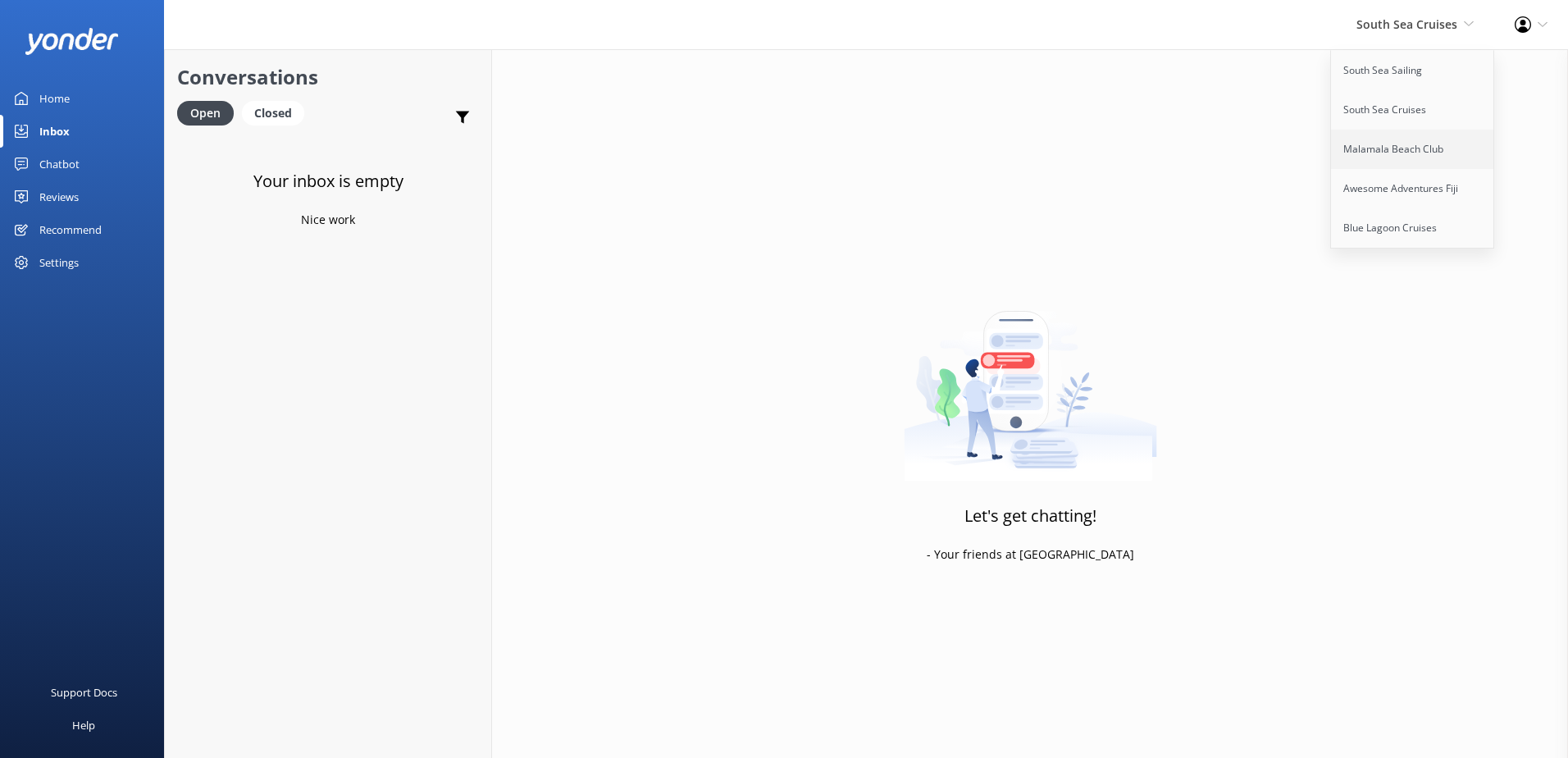
click at [1410, 145] on link "Malamala Beach Club" at bounding box center [1414, 149] width 164 height 39
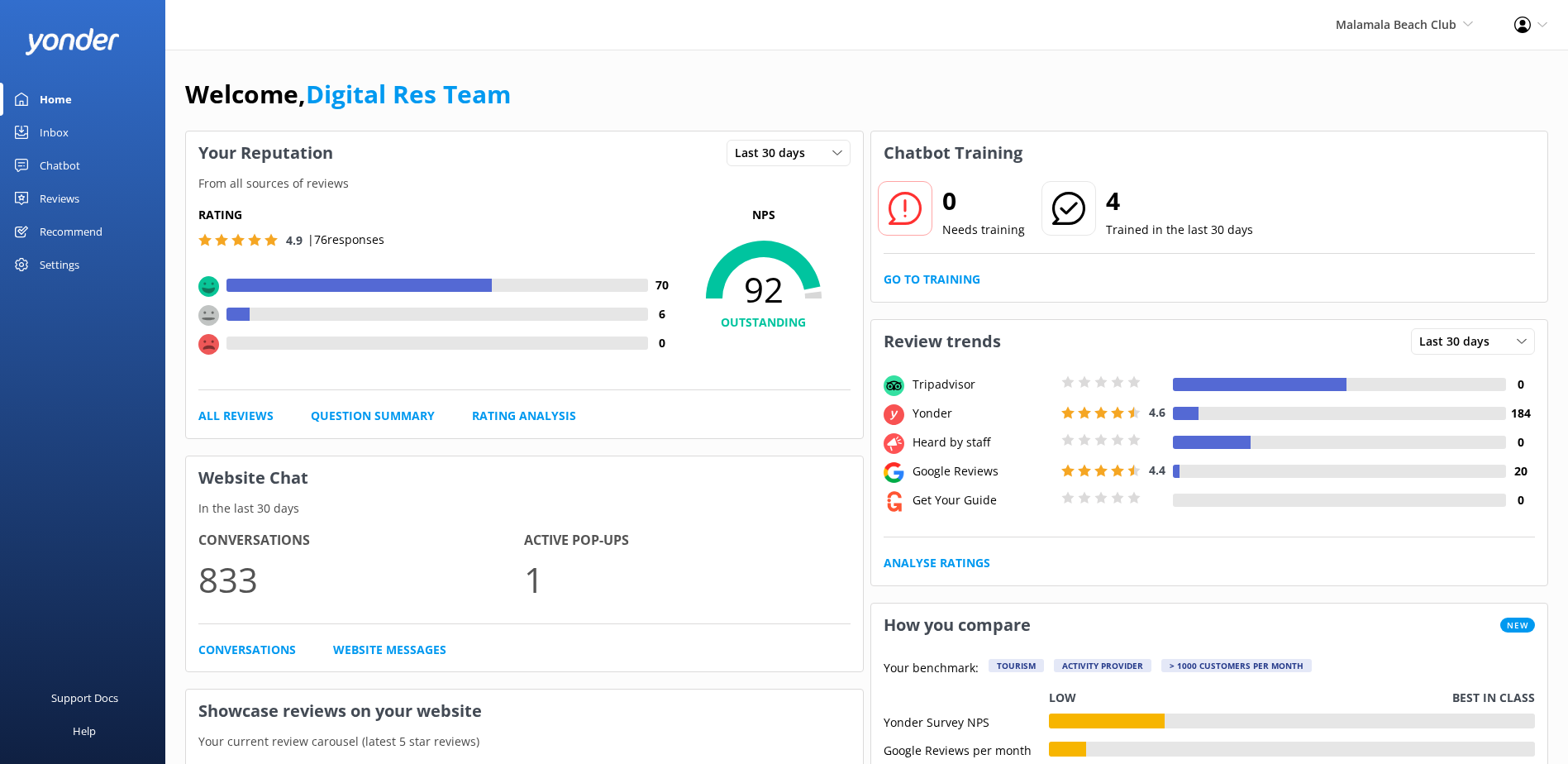
click at [76, 128] on link "Inbox" at bounding box center [83, 133] width 165 height 33
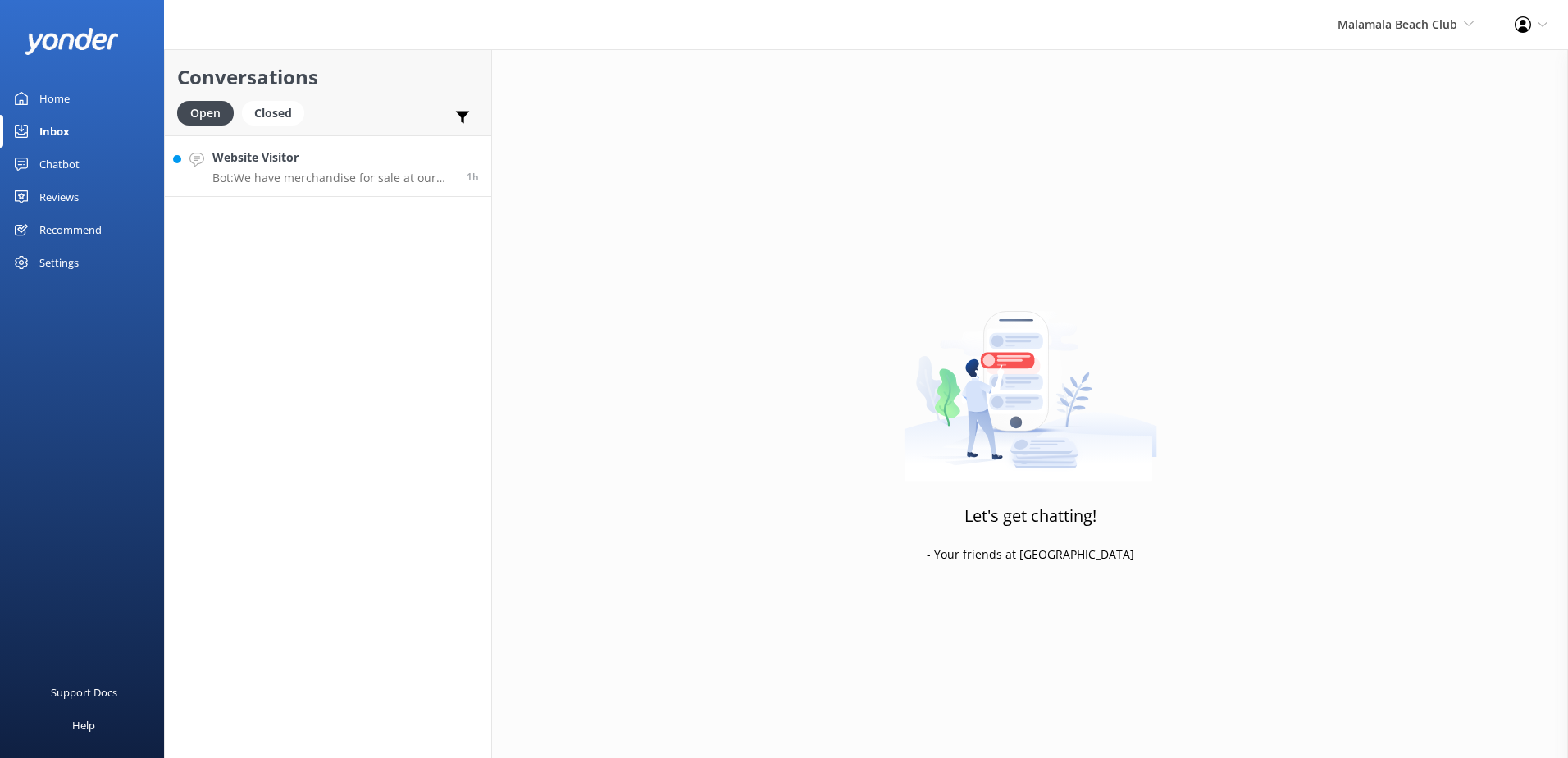
click at [344, 147] on link "Website Visitor Bot: We have merchandise for sale at our Malamala Hub, includin…" at bounding box center [328, 166] width 326 height 62
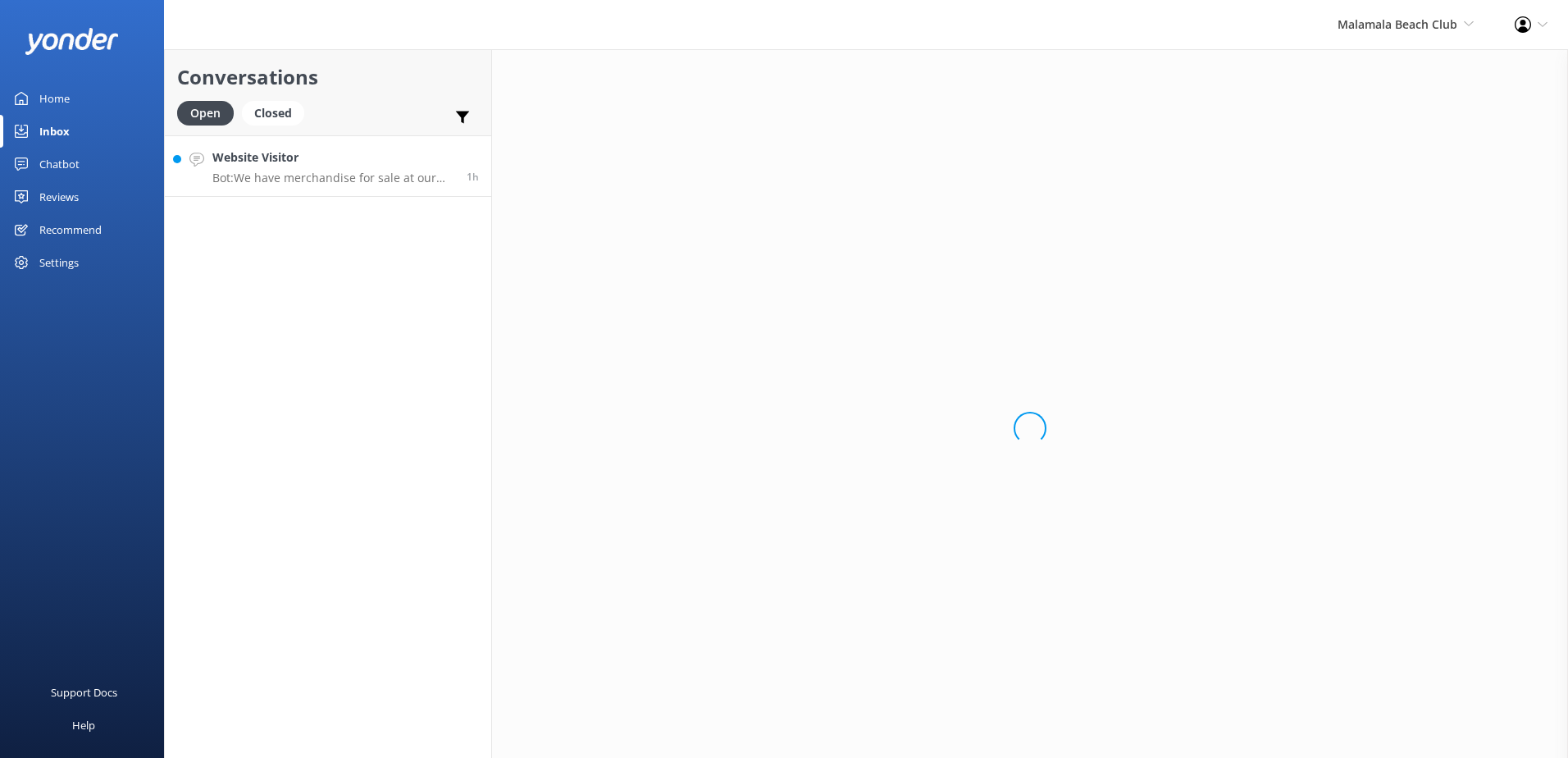
click at [349, 160] on h4 "Website Visitor" at bounding box center [332, 157] width 242 height 18
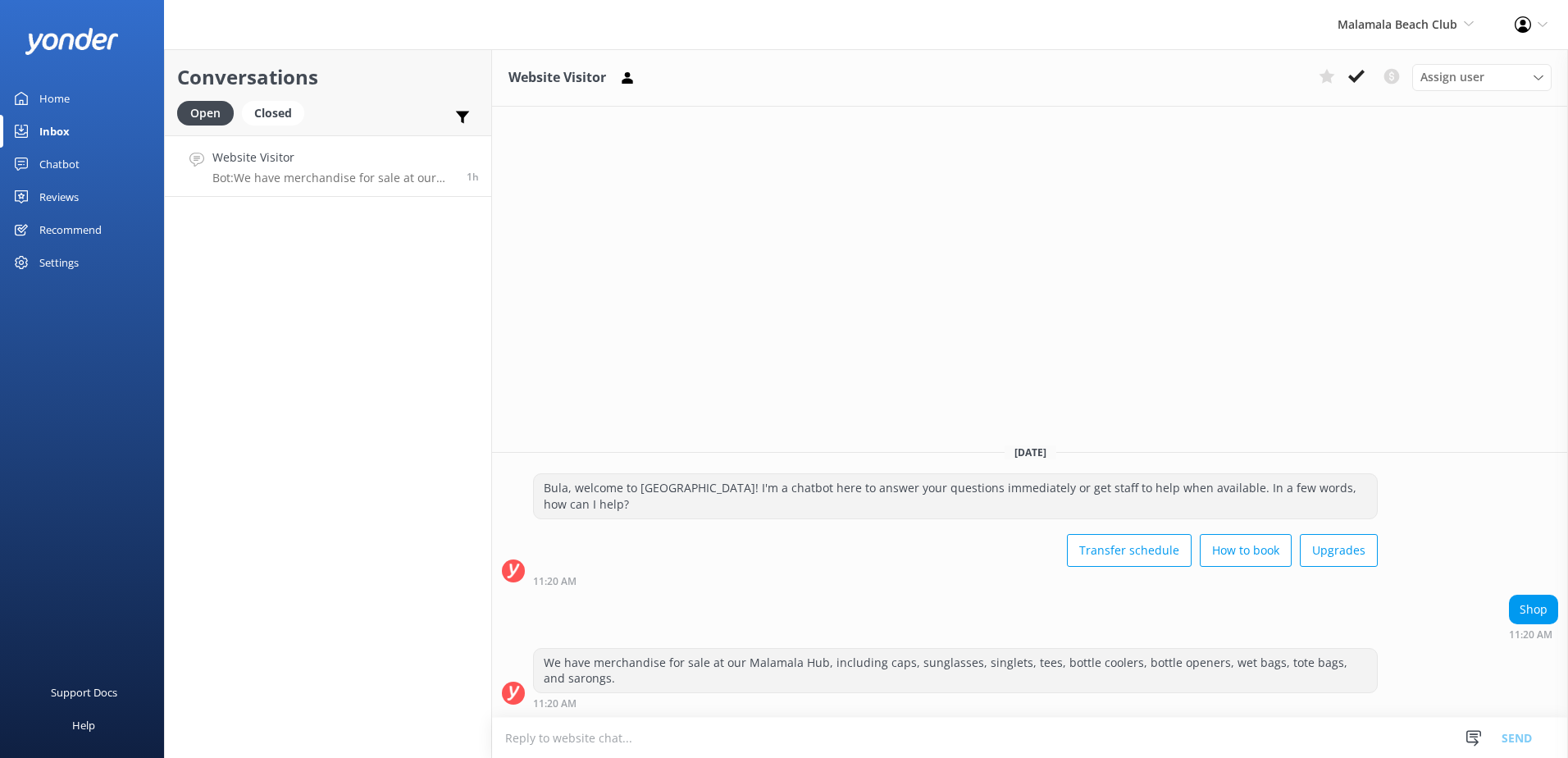
click at [1363, 61] on div "Website Visitor Assign user [PERSON_NAME] [PERSON_NAME] Digital Res Team [PERSO…" at bounding box center [1030, 78] width 1076 height 58
click at [1363, 65] on button at bounding box center [1357, 76] width 30 height 24
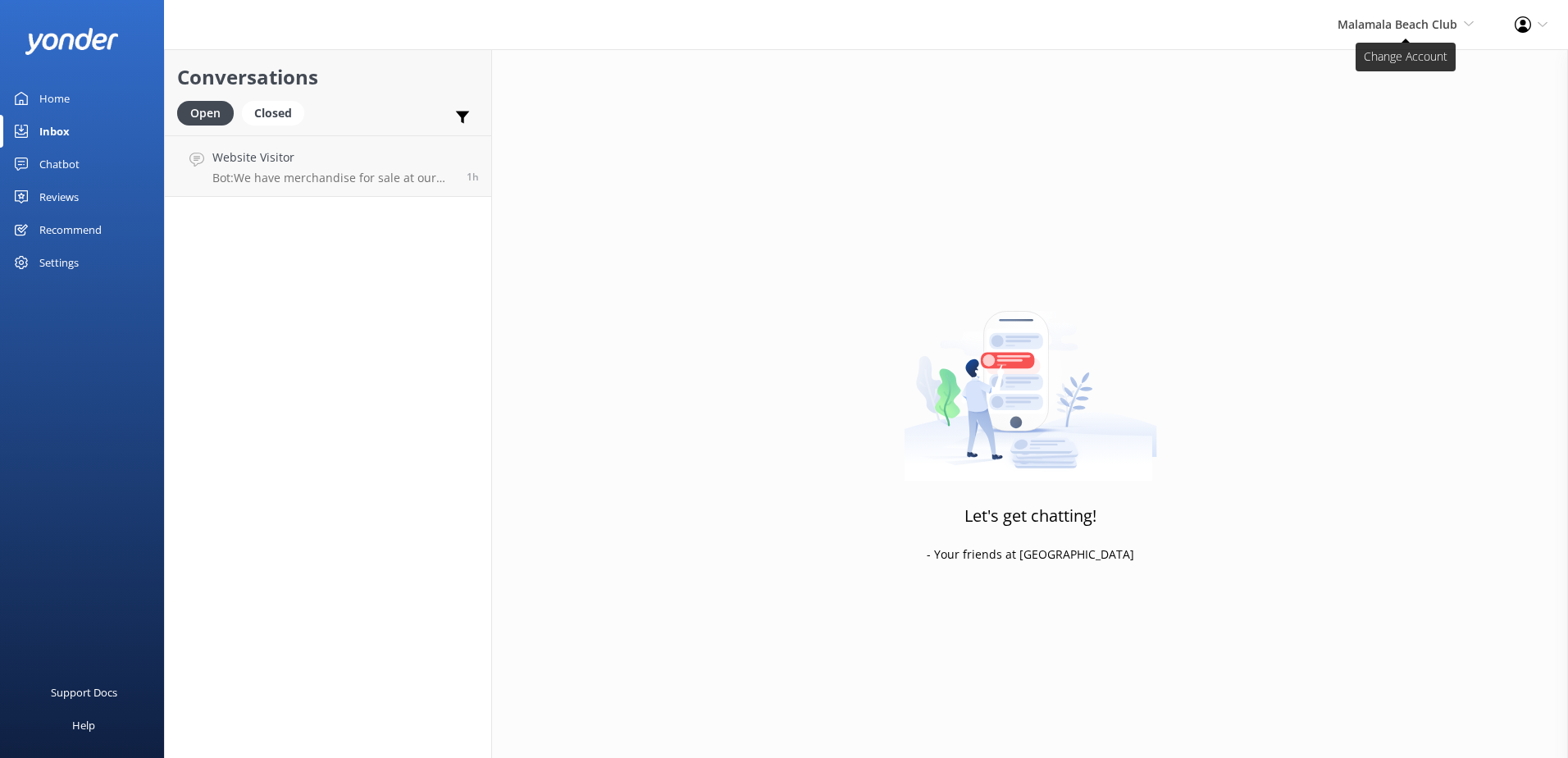
click at [1431, 17] on span "Malamala Beach Club" at bounding box center [1397, 24] width 120 height 16
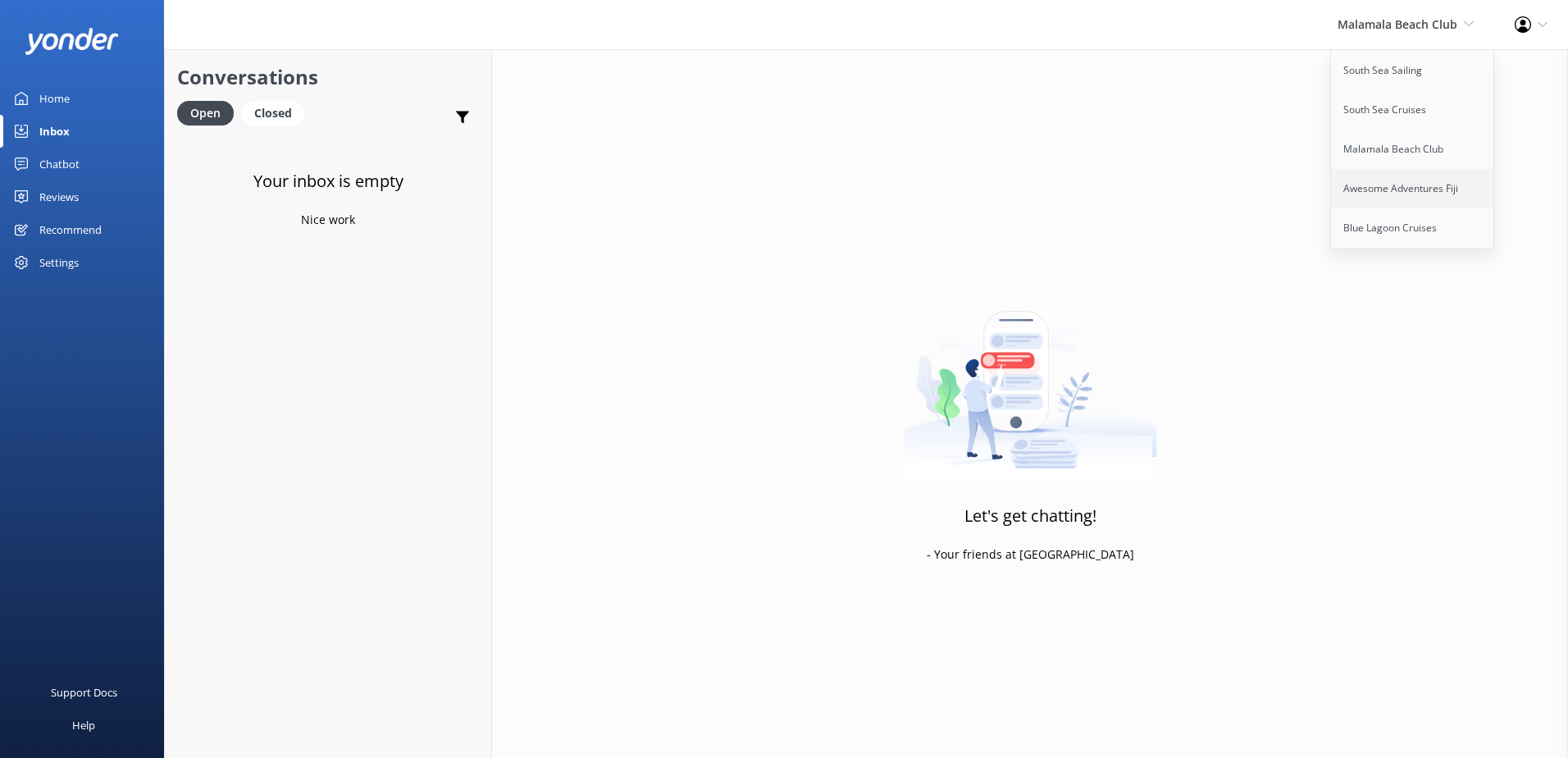
click at [1372, 191] on link "Awesome Adventures Fiji" at bounding box center [1414, 188] width 164 height 39
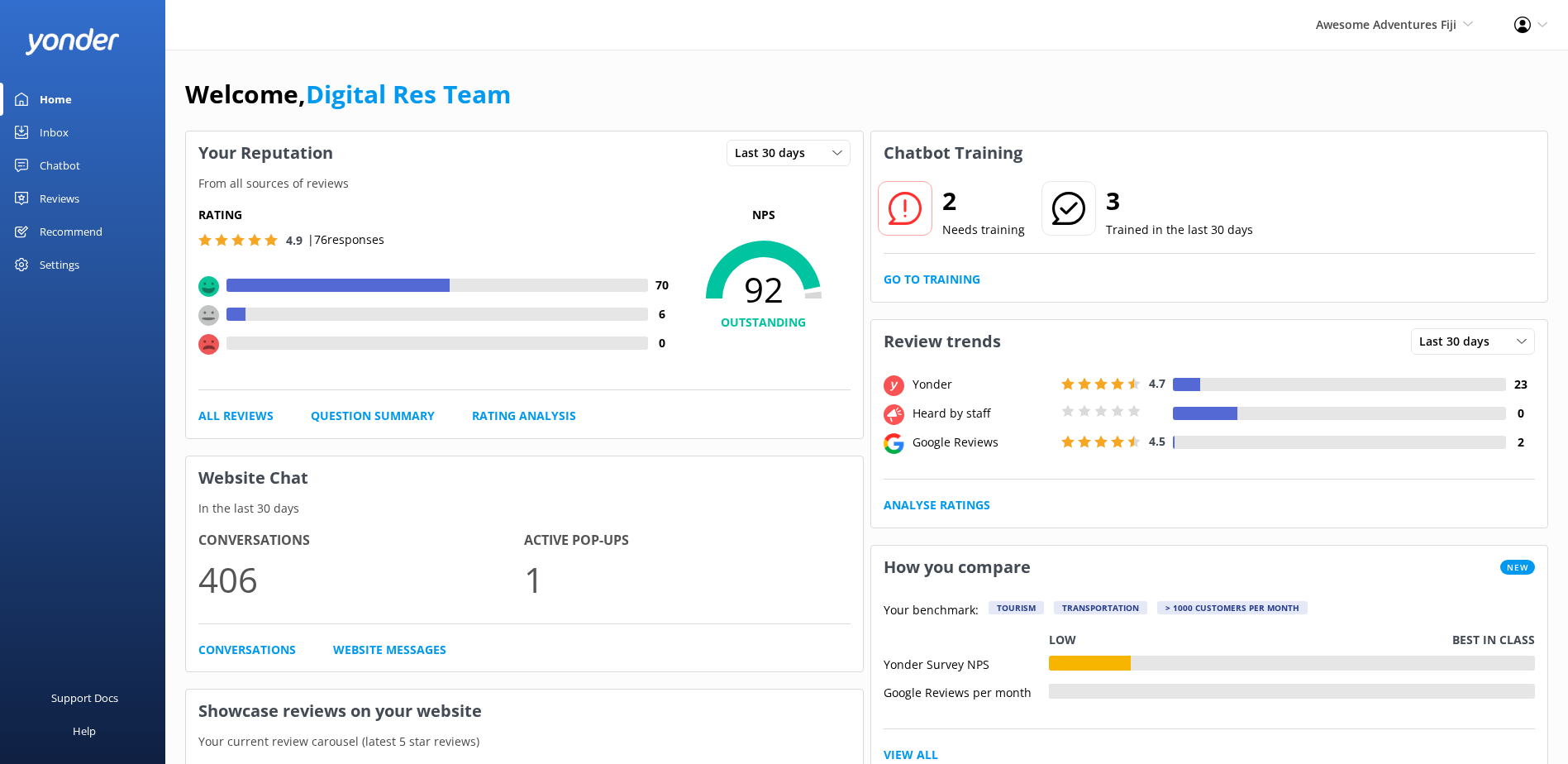
click at [75, 136] on link "Inbox" at bounding box center [83, 133] width 165 height 33
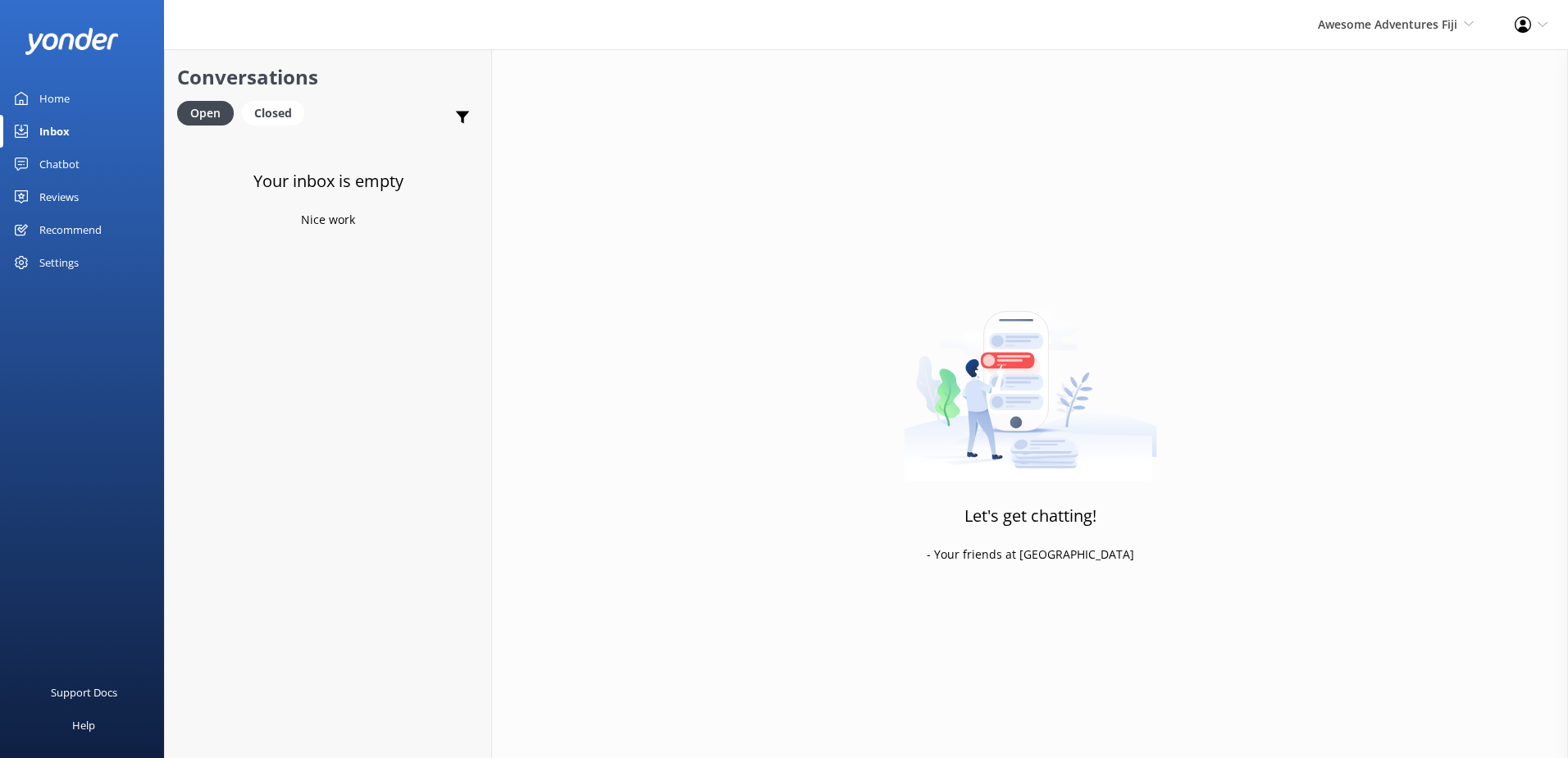
click at [1378, 37] on div "Awesome Adventures Fiji South Sea Sailing South Sea Cruises Malamala Beach Club…" at bounding box center [1396, 24] width 197 height 49
click at [1381, 217] on link "Blue Lagoon Cruises" at bounding box center [1414, 228] width 164 height 39
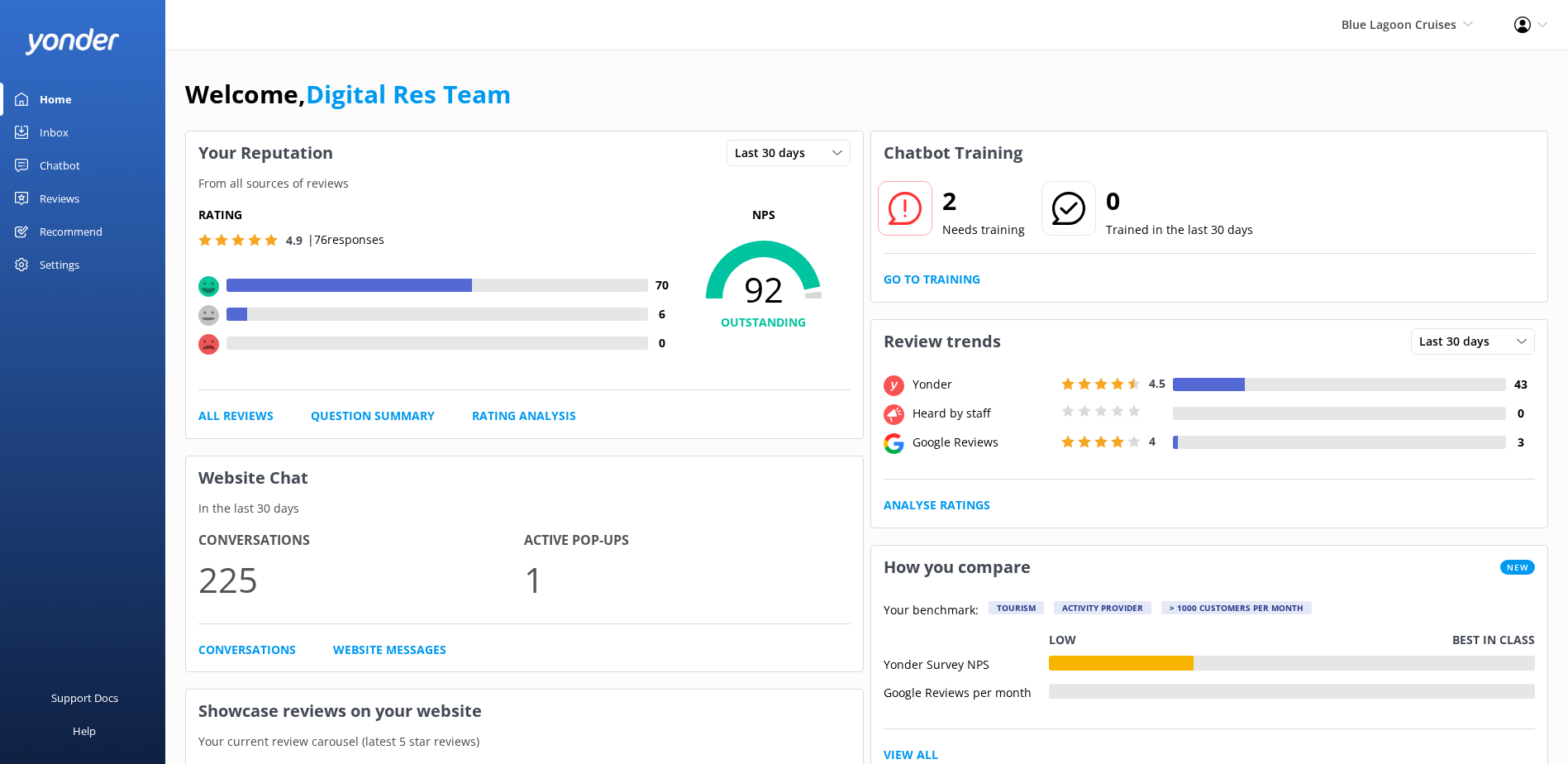
click at [45, 131] on div "Inbox" at bounding box center [54, 133] width 29 height 33
